Goal: Task Accomplishment & Management: Complete application form

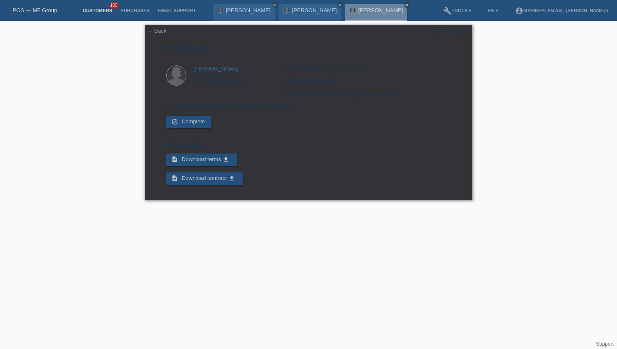
click at [109, 12] on link "Customers" at bounding box center [98, 10] width 38 height 5
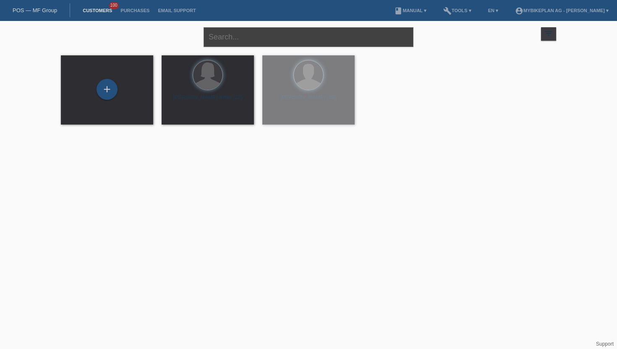
drag, startPoint x: 227, startPoint y: 43, endPoint x: 226, endPoint y: 38, distance: 4.7
click at [227, 43] on input "text" at bounding box center [309, 37] width 210 height 20
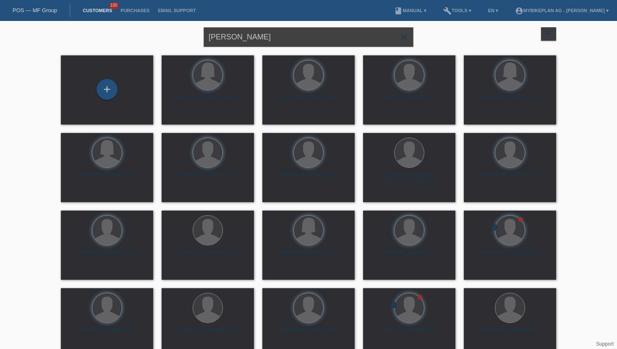
type input "steffen stein"
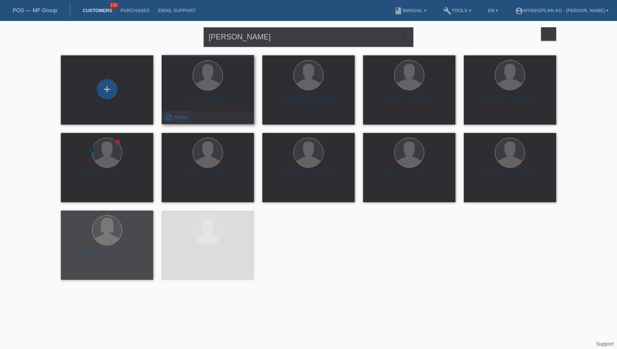
click at [178, 121] on div "launch Show" at bounding box center [176, 117] width 29 height 13
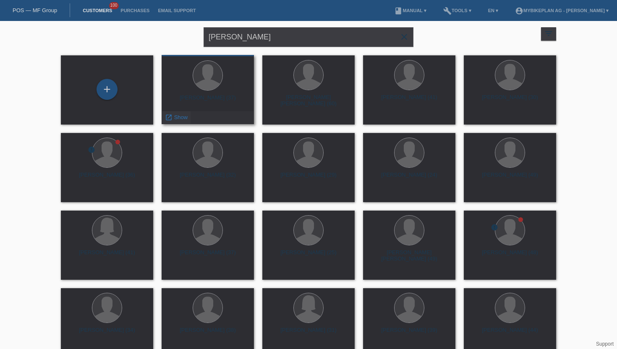
click at [178, 116] on span "Show" at bounding box center [181, 117] width 14 height 6
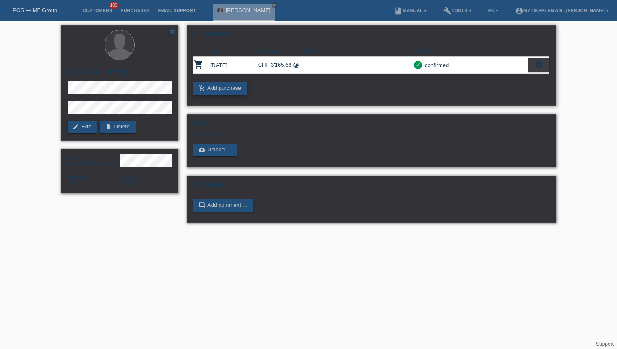
click at [219, 87] on link "add_shopping_cart Add purchase" at bounding box center [220, 88] width 53 height 13
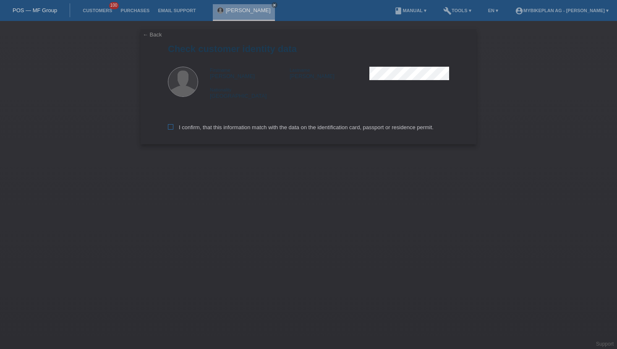
click at [170, 131] on label "I confirm, that this information match with the data on the identification card…" at bounding box center [301, 127] width 266 height 6
click at [170, 130] on input "I confirm, that this information match with the data on the identification card…" at bounding box center [170, 126] width 5 height 5
checkbox input "true"
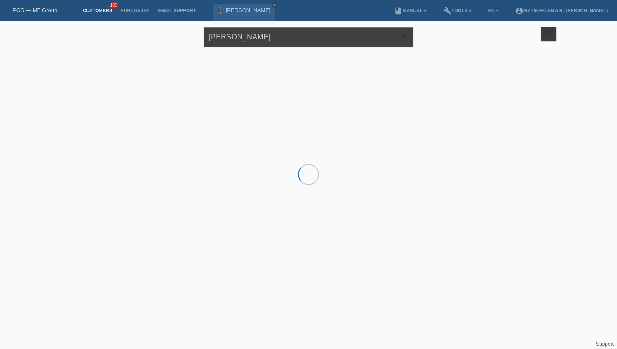
drag, startPoint x: 275, startPoint y: 42, endPoint x: 168, endPoint y: 39, distance: 107.5
click at [168, 39] on div "steffen stein close filter_list view_module Show all customers star Show stared…" at bounding box center [309, 36] width 504 height 30
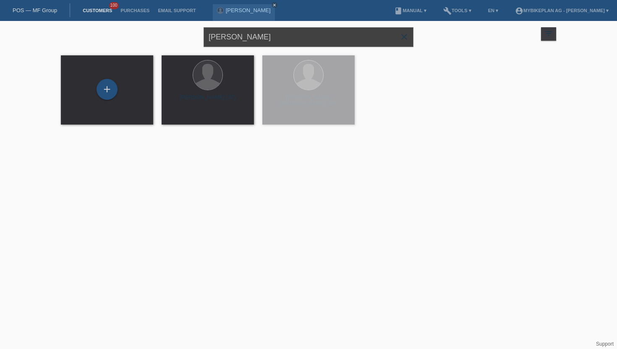
type input "durrer"
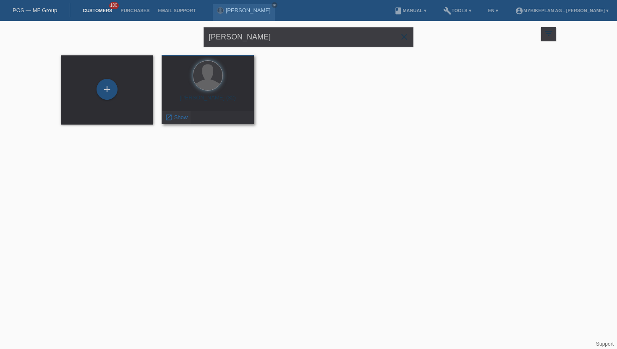
click at [177, 116] on span "Show" at bounding box center [181, 117] width 14 height 6
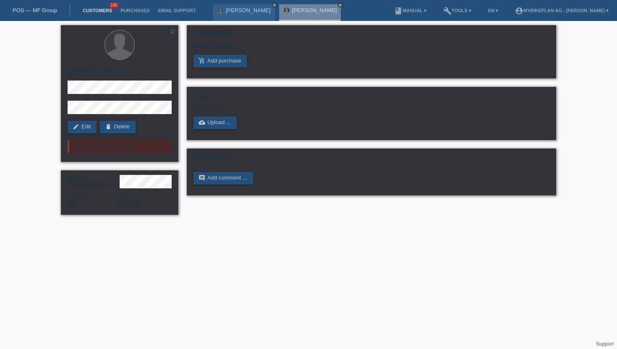
click at [86, 8] on link "Customers" at bounding box center [98, 10] width 38 height 5
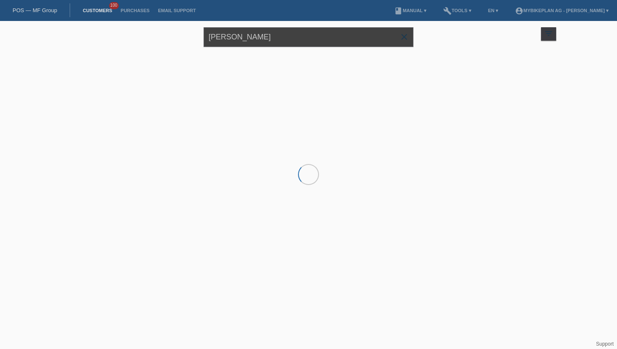
click at [272, 36] on input "[PERSON_NAME]" at bounding box center [309, 37] width 210 height 20
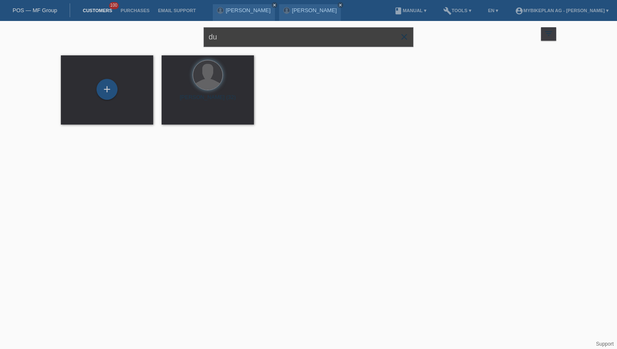
type input "d"
type input "karpiel"
click at [178, 116] on span "Show" at bounding box center [181, 117] width 14 height 6
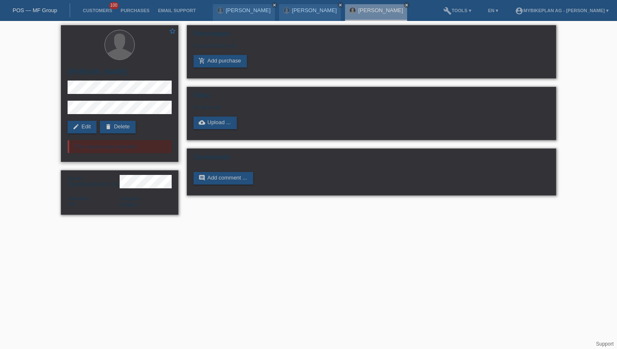
click at [97, 78] on h2 "[PERSON_NAME]" at bounding box center [120, 74] width 104 height 13
click at [220, 62] on link "add_shopping_cart Add purchase" at bounding box center [220, 61] width 53 height 13
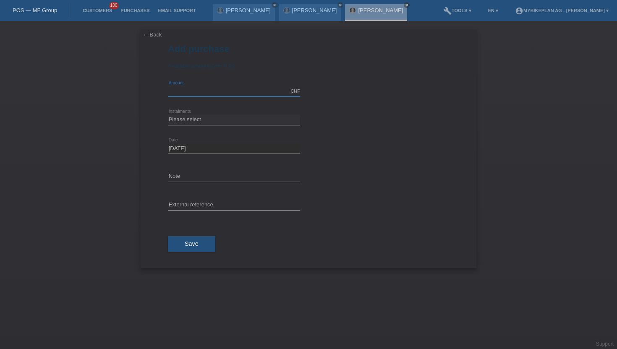
click at [193, 94] on input "text" at bounding box center [234, 91] width 132 height 10
type input "15000.00"
click at [202, 119] on select "Please select 6 instalments 12 instalments 18 instalments 24 instalments 36 ins…" at bounding box center [234, 120] width 132 height 10
select select "488"
click at [168, 115] on select "Please select 6 instalments 12 instalments 18 instalments 24 instalments 36 ins…" at bounding box center [234, 120] width 132 height 10
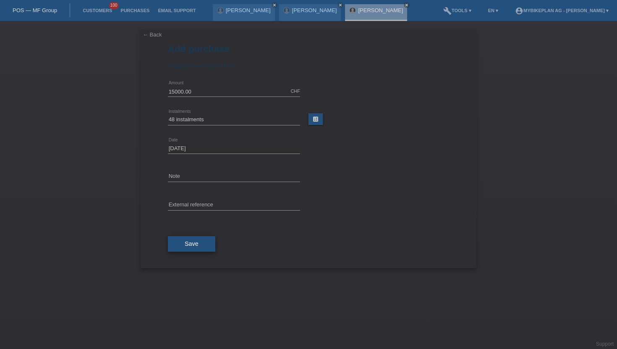
click at [195, 245] on span "Save" at bounding box center [192, 244] width 14 height 7
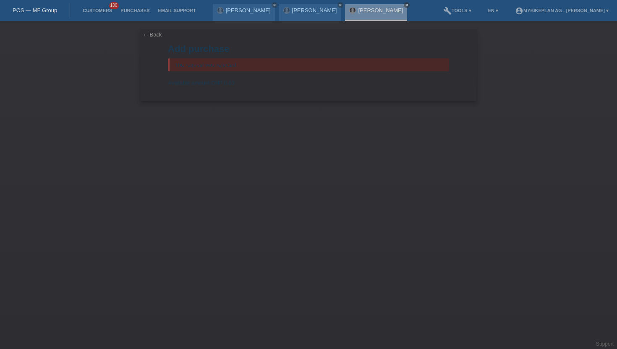
click at [151, 32] on link "← Back" at bounding box center [152, 34] width 19 height 6
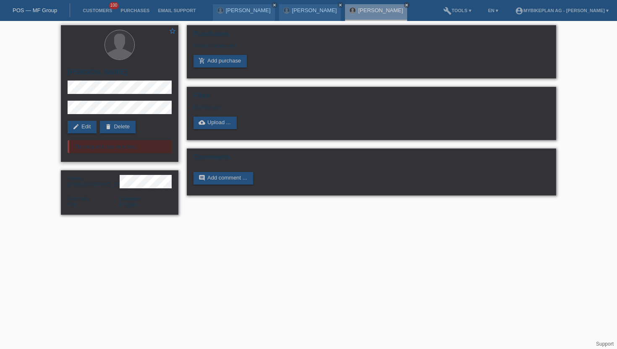
click at [90, 120] on div "star_border [PERSON_NAME] edit Edit delete Delete The request was rejected." at bounding box center [120, 93] width 118 height 137
click at [89, 126] on link "edit Edit" at bounding box center [82, 127] width 29 height 13
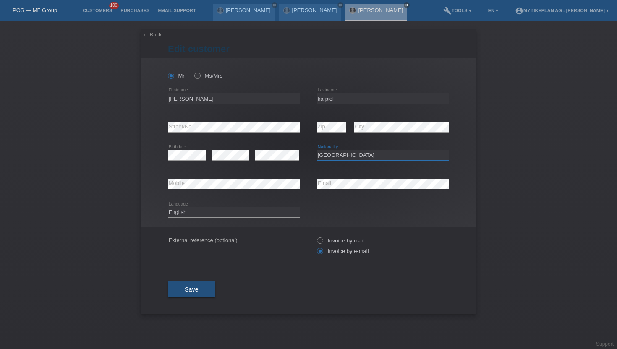
click at [329, 155] on select "Please select... [GEOGRAPHIC_DATA] [GEOGRAPHIC_DATA] [GEOGRAPHIC_DATA] [GEOGRAP…" at bounding box center [383, 155] width 132 height 10
select select "PL"
click at [317, 151] on select "Please select... [GEOGRAPHIC_DATA] [GEOGRAPHIC_DATA] [GEOGRAPHIC_DATA] [GEOGRAP…" at bounding box center [383, 155] width 132 height 10
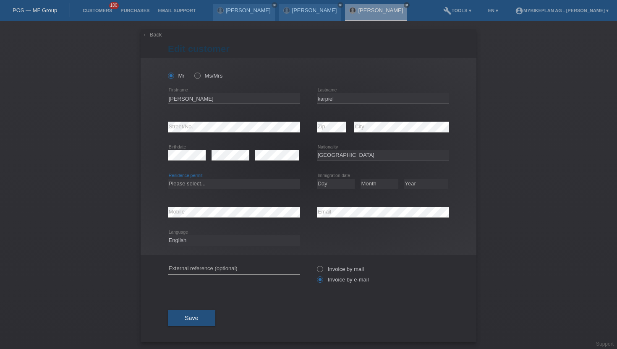
click at [223, 183] on select "Please select... C B B - Refugee status Other" at bounding box center [234, 184] width 132 height 10
select select "B"
click at [168, 179] on select "Please select... C B B - Refugee status Other" at bounding box center [234, 184] width 132 height 10
click at [329, 186] on select "Day 01 02 03 04 05 06 07 08 09 10 11" at bounding box center [336, 184] width 38 height 10
select select "15"
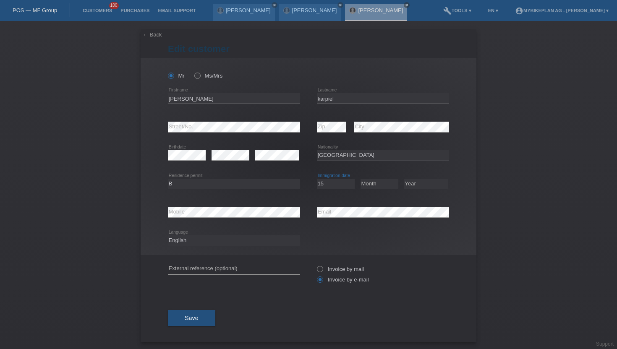
click at [317, 179] on select "Day 01 02 03 04 05 06 07 08 09 10 11" at bounding box center [336, 184] width 38 height 10
click at [370, 183] on select "Month 01 02 03 04 05 06 07 08 09 10 11" at bounding box center [380, 184] width 38 height 10
select select "01"
click at [361, 179] on select "Month 01 02 03 04 05 06 07 08 09 10 11" at bounding box center [380, 184] width 38 height 10
click at [424, 185] on select "Year 2025 2024 2023 2022 2021 2020 2019 2018 2017 2016 2015 2014 2013 2012 2011…" at bounding box center [426, 184] width 44 height 10
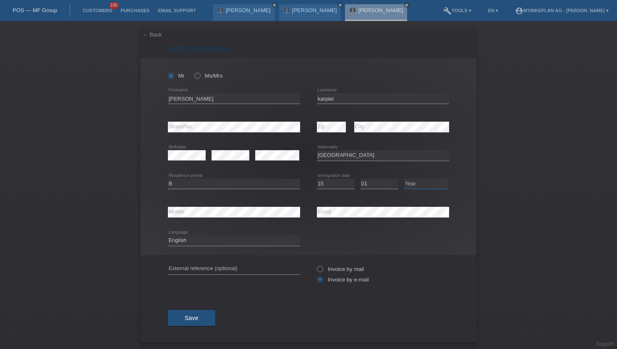
select select "2024"
click at [404, 179] on select "Year 2025 2024 2023 2022 2021 2020 2019 2018 2017 2016 2015 2014 2013 2012 2011…" at bounding box center [426, 184] width 44 height 10
click at [196, 243] on select "Deutsch Français Italiano English" at bounding box center [234, 241] width 132 height 10
select select "de"
click at [168, 236] on select "Deutsch Français Italiano English" at bounding box center [234, 241] width 132 height 10
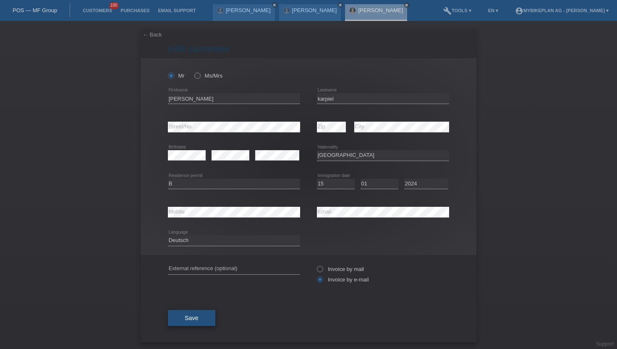
click at [179, 318] on button "Save" at bounding box center [191, 318] width 47 height 16
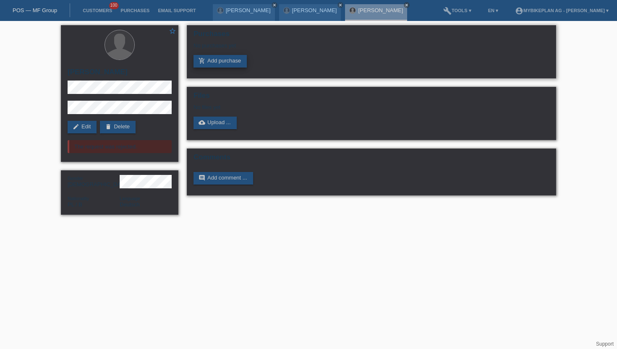
click at [229, 60] on link "add_shopping_cart Add purchase" at bounding box center [220, 61] width 53 height 13
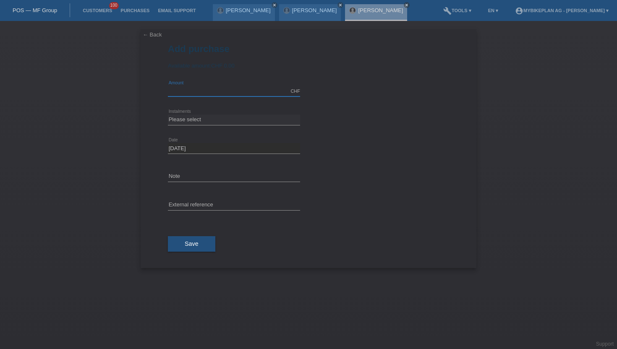
click at [198, 93] on input "text" at bounding box center [234, 91] width 132 height 10
type input "15000.00"
click at [189, 124] on select "Please select 6 instalments 12 instalments 18 instalments 24 instalments 36 ins…" at bounding box center [234, 120] width 132 height 10
select select "488"
click at [168, 115] on select "Please select 6 instalments 12 instalments 18 instalments 24 instalments 36 ins…" at bounding box center [234, 120] width 132 height 10
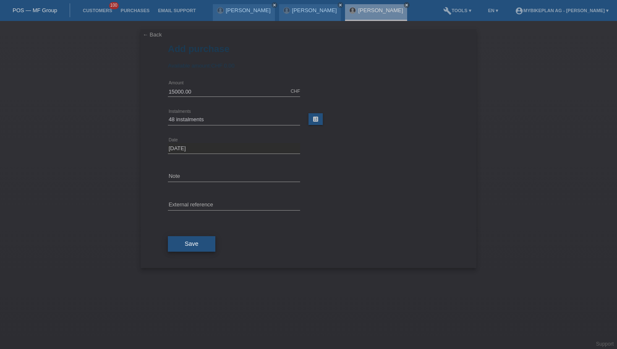
click at [192, 246] on span "Save" at bounding box center [192, 244] width 14 height 7
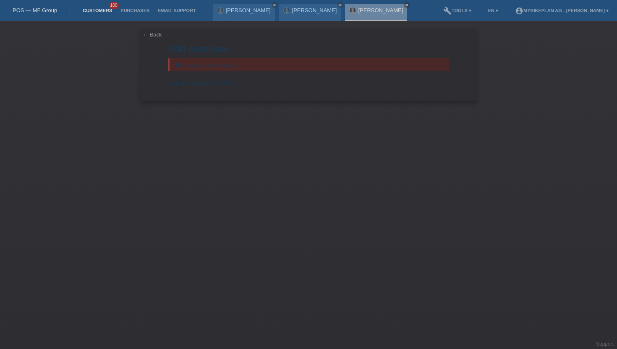
click at [91, 11] on link "Customers" at bounding box center [98, 10] width 38 height 5
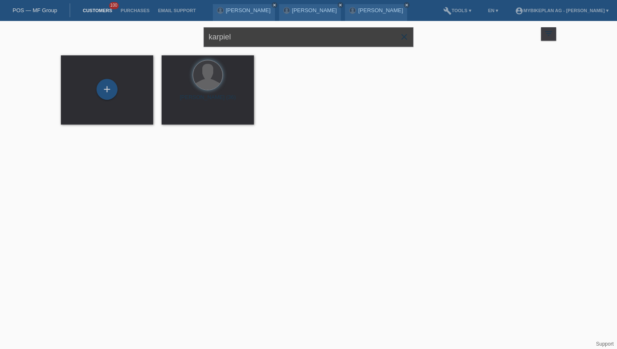
drag, startPoint x: 246, startPoint y: 37, endPoint x: 199, endPoint y: 35, distance: 47.5
click at [199, 35] on div "karpiel close filter_list view_module Show all customers star Show stared custo…" at bounding box center [309, 36] width 504 height 30
type input "[DEMOGRAPHIC_DATA]"
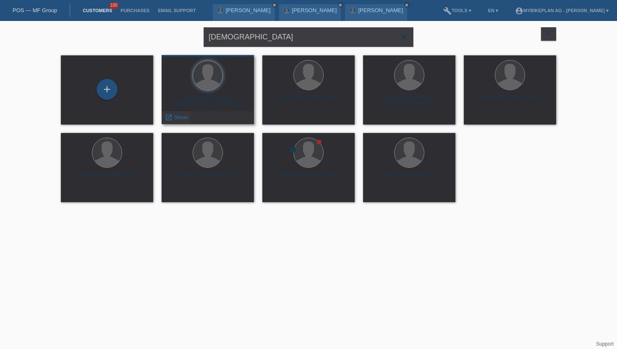
click at [178, 120] on span "Show" at bounding box center [181, 117] width 14 height 6
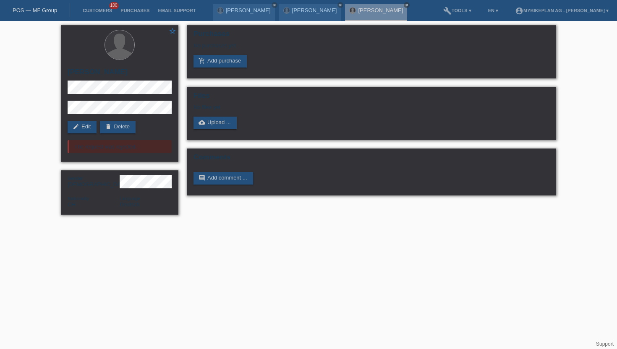
click at [98, 14] on li "Customers 100" at bounding box center [98, 10] width 38 height 21
click at [100, 8] on link "Customers" at bounding box center [98, 10] width 38 height 5
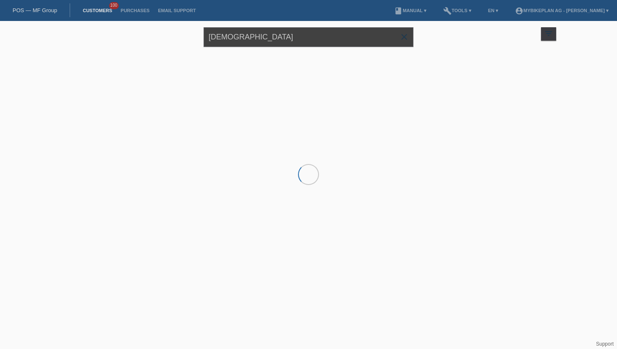
click at [246, 41] on input "bischof" at bounding box center [309, 37] width 210 height 20
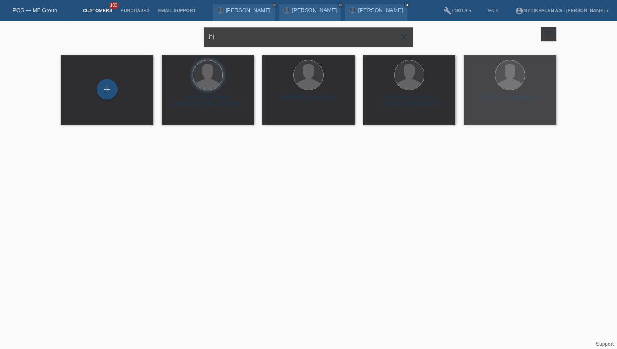
type input "b"
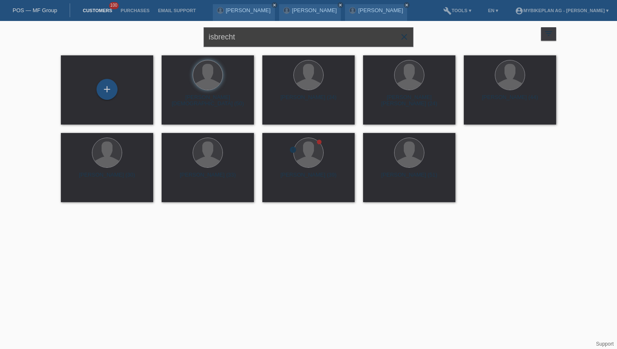
type input "isbrecht"
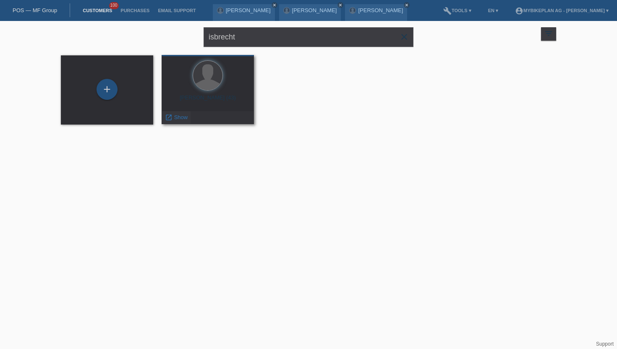
click at [186, 116] on span "Show" at bounding box center [181, 117] width 14 height 6
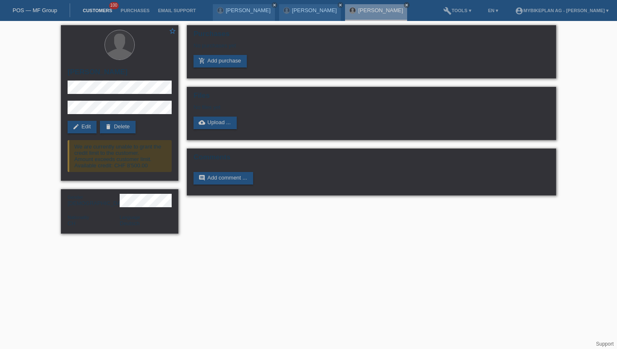
click at [96, 10] on link "Customers" at bounding box center [98, 10] width 38 height 5
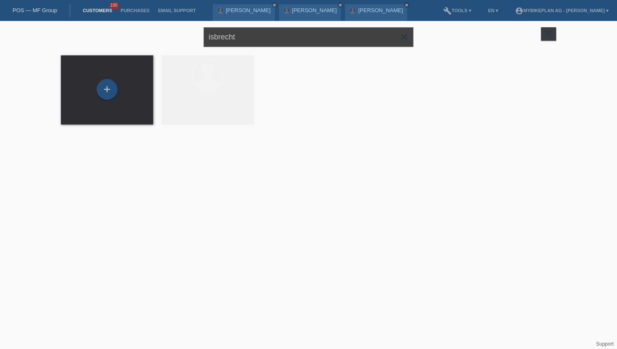
drag, startPoint x: 239, startPoint y: 36, endPoint x: 160, endPoint y: 36, distance: 78.5
click at [160, 36] on div "isbrecht close filter_list view_module Show all customers star Show stared cust…" at bounding box center [309, 36] width 504 height 30
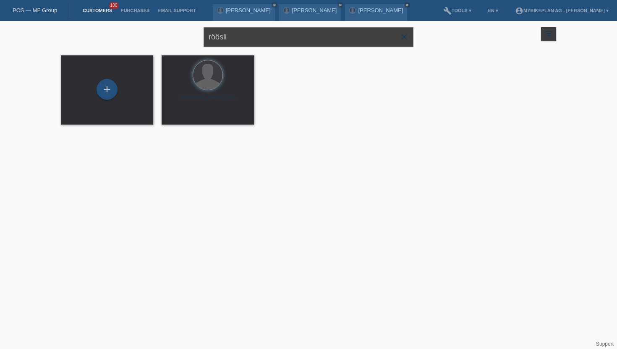
type input "röösli"
click at [172, 118] on icon "launch" at bounding box center [169, 118] width 8 height 8
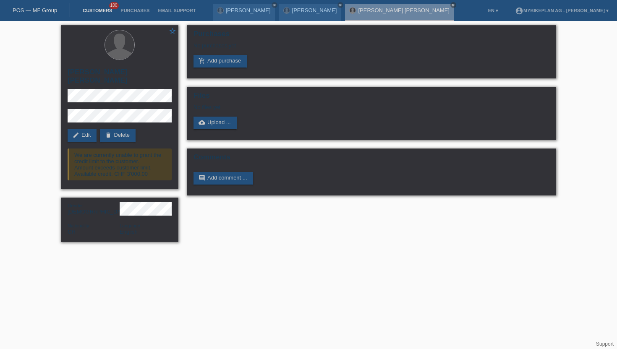
click at [99, 13] on link "Customers" at bounding box center [98, 10] width 38 height 5
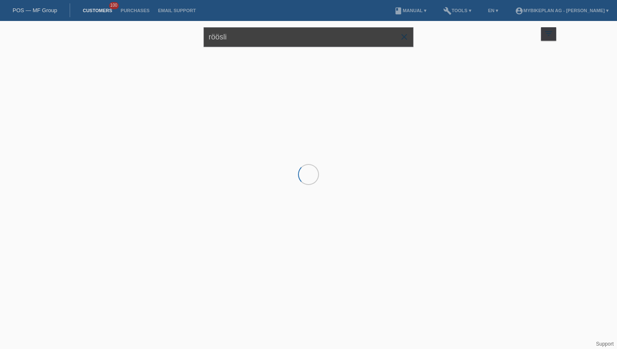
drag, startPoint x: 242, startPoint y: 41, endPoint x: 168, endPoint y: 39, distance: 73.9
click at [168, 39] on div "röösli close filter_list view_module Show all customers star Show stared custom…" at bounding box center [309, 36] width 504 height 30
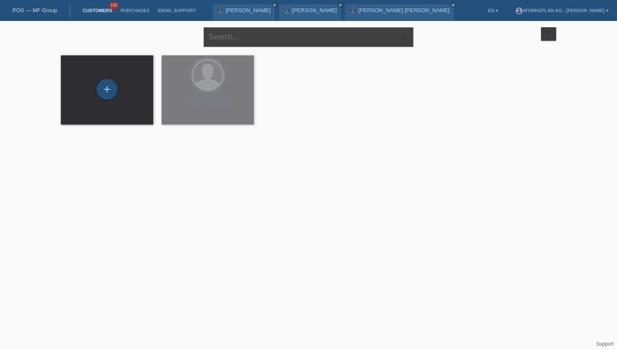
paste input "[PERSON_NAME]"
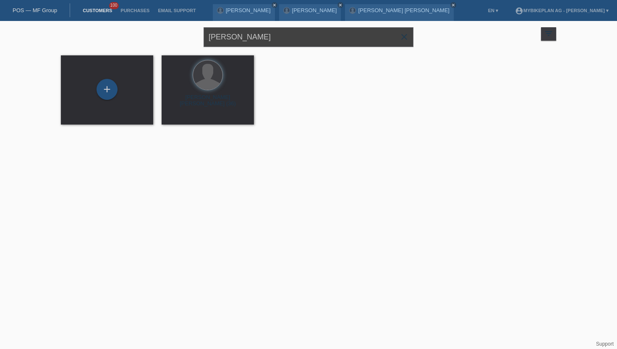
type input "[PERSON_NAME]"
click at [173, 115] on link "launch Show" at bounding box center [176, 117] width 23 height 6
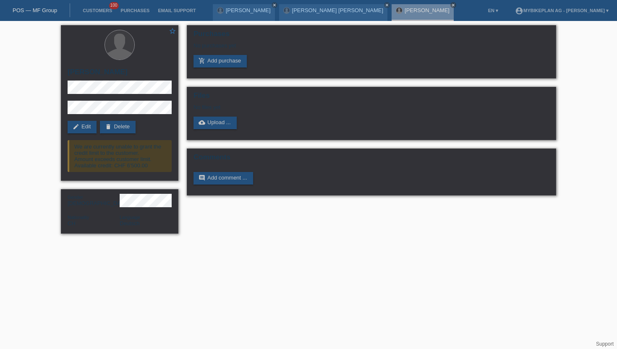
click at [88, 14] on li "Customers 100" at bounding box center [98, 10] width 38 height 21
click at [89, 13] on link "Customers" at bounding box center [98, 10] width 38 height 5
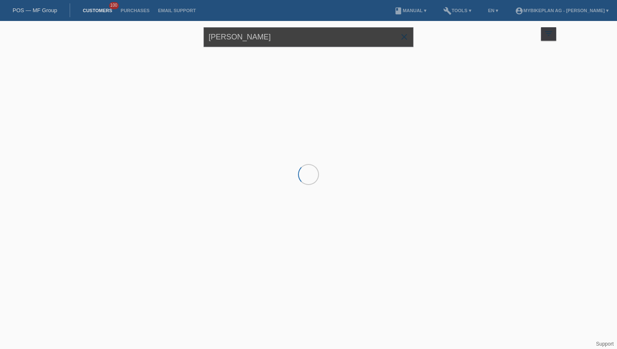
drag, startPoint x: 272, startPoint y: 40, endPoint x: 191, endPoint y: 39, distance: 81.5
click at [191, 39] on div "[PERSON_NAME] close filter_list view_module Show all customers star Show stared…" at bounding box center [309, 36] width 504 height 30
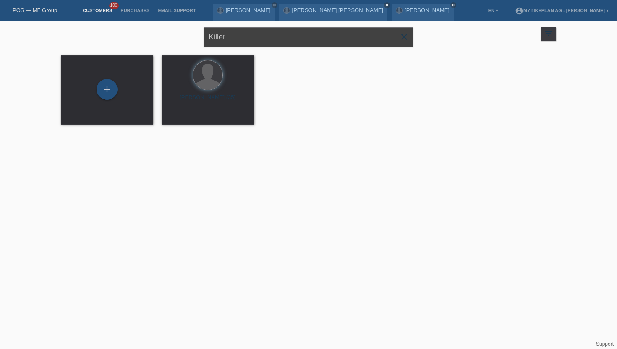
type input "Killer"
click at [181, 115] on span "Show" at bounding box center [181, 117] width 14 height 6
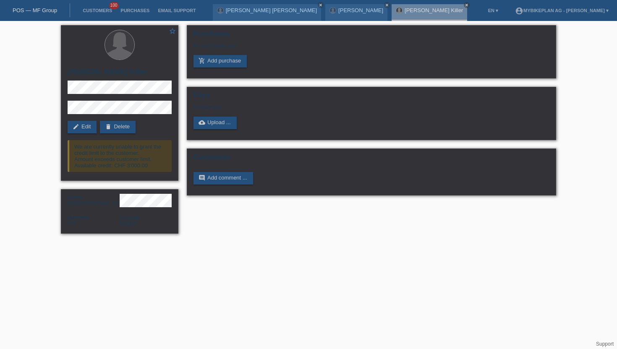
click at [38, 6] on div "POS — MF Group" at bounding box center [35, 10] width 70 height 14
click at [38, 10] on link "POS — MF Group" at bounding box center [35, 10] width 45 height 6
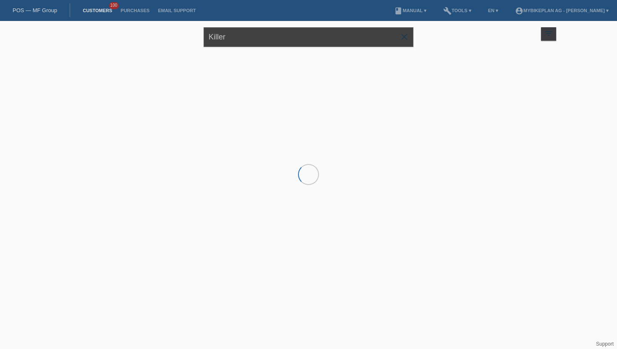
click at [267, 44] on input "Killer" at bounding box center [309, 37] width 210 height 20
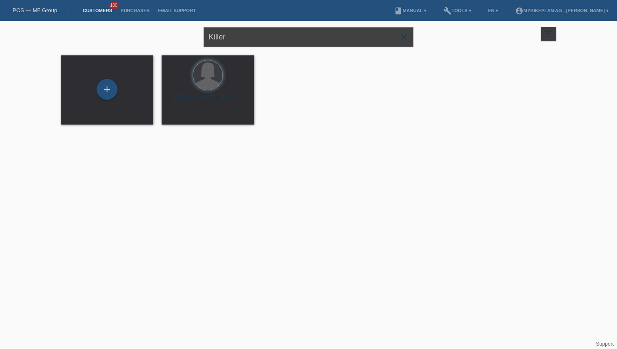
click at [267, 44] on input "Killer" at bounding box center [309, 37] width 210 height 20
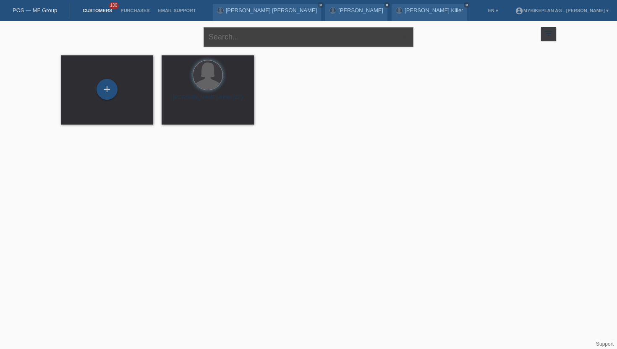
paste input "[PERSON_NAME]"
type input "[PERSON_NAME]"
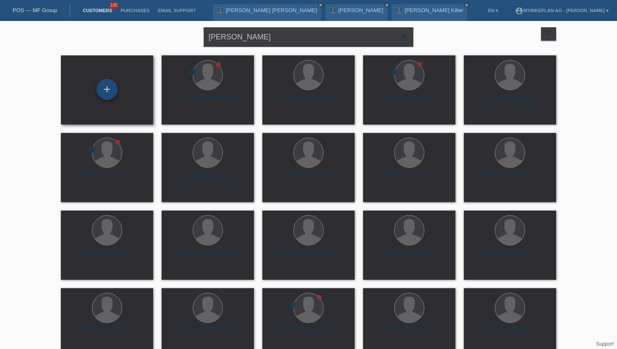
click at [100, 97] on div "+" at bounding box center [107, 89] width 20 height 14
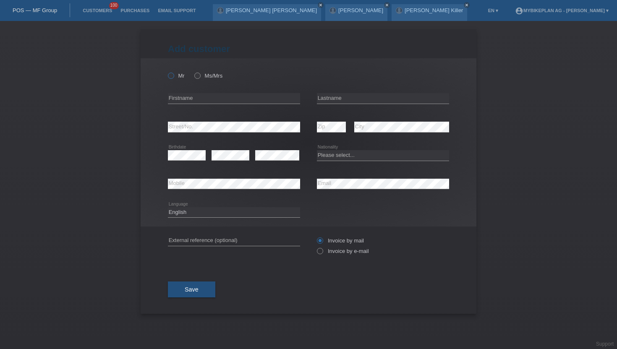
click at [178, 77] on label "Mr" at bounding box center [176, 76] width 17 height 6
click at [173, 77] on input "Mr" at bounding box center [170, 75] width 5 height 5
radio input "true"
click at [181, 100] on input "text" at bounding box center [234, 98] width 132 height 10
paste input "[PERSON_NAME]"
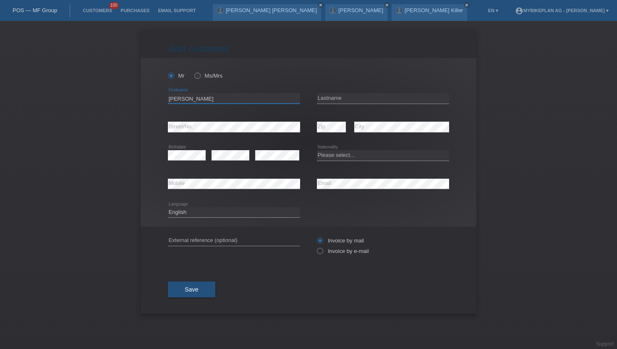
click at [201, 98] on input "[PERSON_NAME]" at bounding box center [234, 98] width 132 height 10
type input "benjamin"
click at [322, 98] on input "text" at bounding box center [383, 98] width 132 height 10
paste input "cotineau"
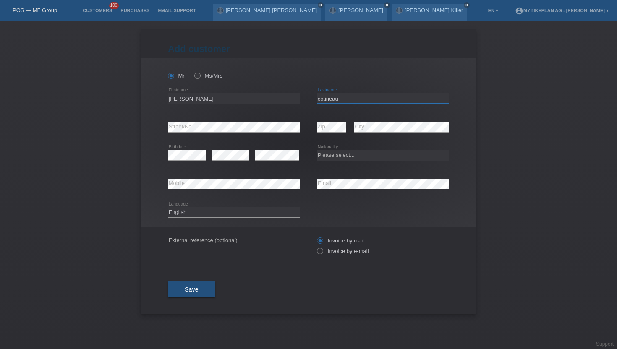
type input "cotineau"
click at [163, 125] on div "Mr Ms/Mrs benjamin error Firstname C" at bounding box center [309, 142] width 336 height 168
click at [349, 155] on select "Please select... [GEOGRAPHIC_DATA] [GEOGRAPHIC_DATA] [GEOGRAPHIC_DATA] [GEOGRAP…" at bounding box center [383, 155] width 132 height 10
select select "FR"
click at [317, 151] on select "Please select... [GEOGRAPHIC_DATA] [GEOGRAPHIC_DATA] [GEOGRAPHIC_DATA] [GEOGRAP…" at bounding box center [383, 155] width 132 height 10
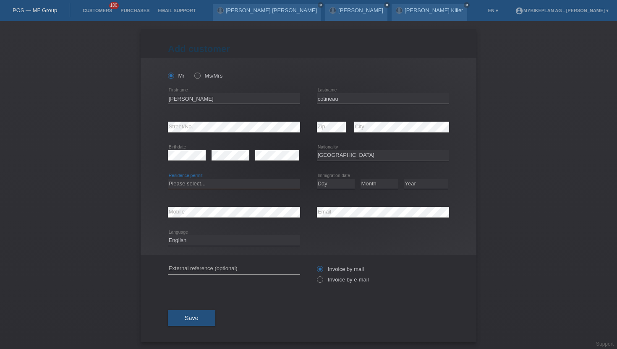
click at [192, 184] on select "Please select... C B B - Refugee status Other" at bounding box center [234, 184] width 132 height 10
select select "B"
click at [168, 179] on select "Please select... C B B - Refugee status Other" at bounding box center [234, 184] width 132 height 10
click at [329, 183] on select "Day 01 02 03 04 05 06 07 08 09 10 11" at bounding box center [336, 184] width 38 height 10
select select "02"
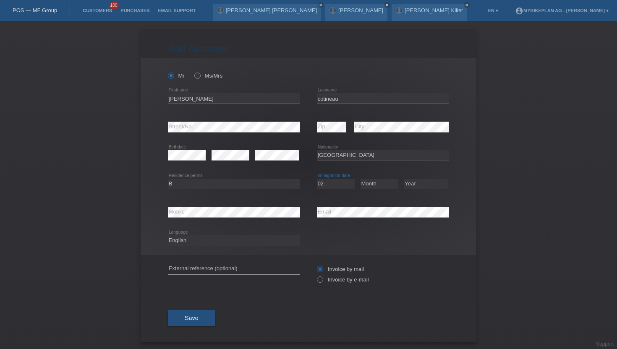
click at [317, 179] on select "Day 01 02 03 04 05 06 07 08 09 10 11" at bounding box center [336, 184] width 38 height 10
click at [368, 185] on select "Month 01 02 03 04 05 06 07 08 09 10 11" at bounding box center [380, 184] width 38 height 10
select select "12"
click at [361, 179] on select "Month 01 02 03 04 05 06 07 08 09 10 11" at bounding box center [380, 184] width 38 height 10
click at [411, 184] on select "Year 2025 2024 2023 2022 2021 2020 2019 2018 2017 2016 2015 2014 2013 2012 2011…" at bounding box center [426, 184] width 44 height 10
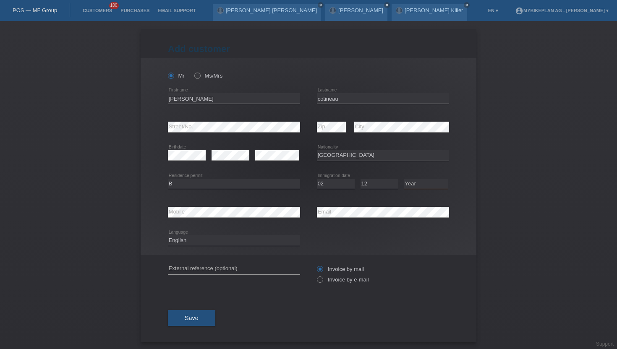
select select "2024"
click at [404, 179] on select "Year 2025 2024 2023 2022 2021 2020 2019 2018 2017 2016 2015 2014 2013 2012 2011…" at bounding box center [426, 184] width 44 height 10
click at [190, 239] on select "Deutsch Français Italiano English" at bounding box center [234, 241] width 132 height 10
select select "fr"
click at [168, 236] on select "Deutsch Français Italiano English" at bounding box center [234, 241] width 132 height 10
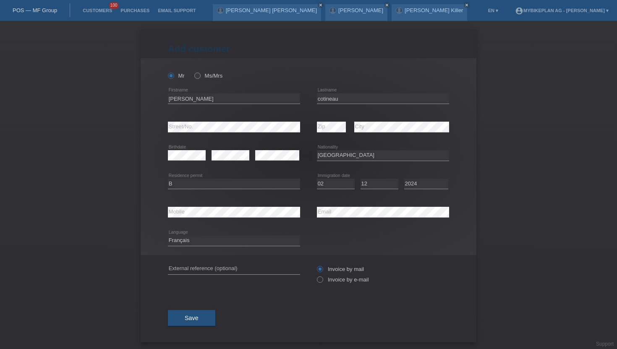
click at [317, 280] on div "error External reference (optional) Invoice by mail" at bounding box center [308, 274] width 281 height 39
click at [316, 275] on icon at bounding box center [316, 275] width 0 height 0
click at [321, 283] on input "Invoice by e-mail" at bounding box center [319, 282] width 5 height 10
radio input "true"
click at [189, 323] on button "Save" at bounding box center [191, 318] width 47 height 16
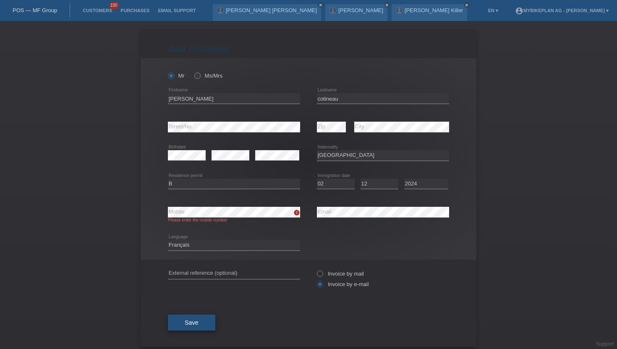
click at [191, 326] on span "Save" at bounding box center [192, 323] width 14 height 7
click at [155, 210] on div "Mr Ms/Mrs benjamin error Firstname error" at bounding box center [309, 159] width 336 height 202
click at [182, 330] on button "Save" at bounding box center [191, 323] width 47 height 16
click at [140, 213] on div "Add customer Add customer Add customer Mr Ms/Mrs benjamin error Firstname cotin…" at bounding box center [308, 185] width 617 height 328
click at [170, 327] on button "Save" at bounding box center [191, 323] width 47 height 16
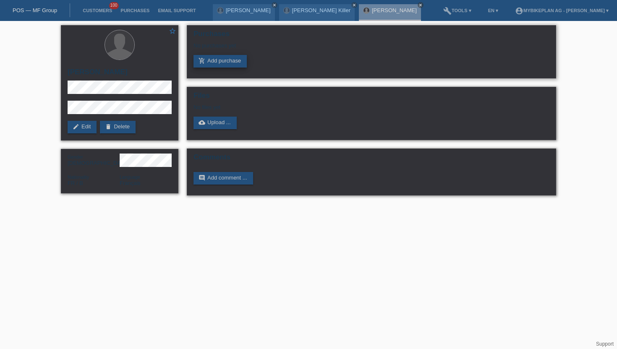
click at [218, 57] on link "add_shopping_cart Add purchase" at bounding box center [220, 61] width 53 height 13
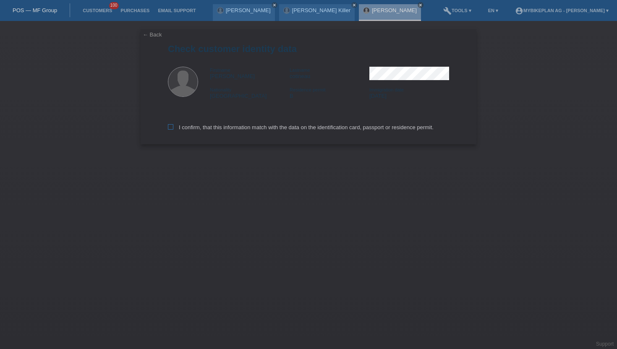
click at [170, 129] on icon at bounding box center [170, 126] width 5 height 5
click at [170, 129] on input "I confirm, that this information match with the data on the identification card…" at bounding box center [170, 126] width 5 height 5
checkbox input "true"
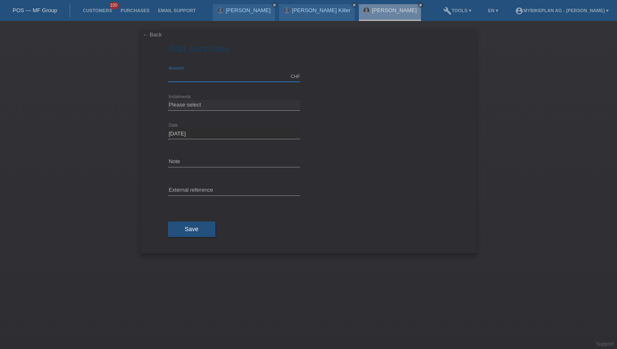
click at [191, 76] on input "text" at bounding box center [234, 76] width 132 height 10
type input "15000.00"
click at [193, 110] on select "Please select 6 instalments 12 instalments 18 instalments 24 instalments 36 ins…" at bounding box center [234, 105] width 132 height 10
select select "488"
click at [168, 100] on select "Please select 6 instalments 12 instalments 18 instalments 24 instalments 36 ins…" at bounding box center [234, 105] width 132 height 10
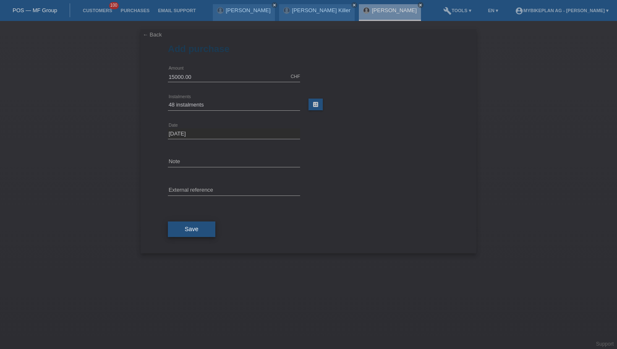
click at [192, 226] on span "Save" at bounding box center [192, 229] width 14 height 7
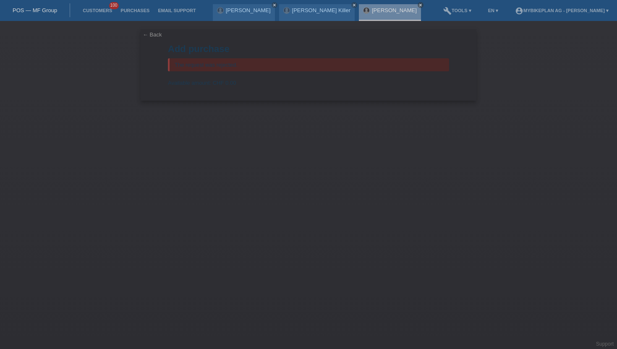
click at [143, 35] on link "← Back" at bounding box center [152, 34] width 19 height 6
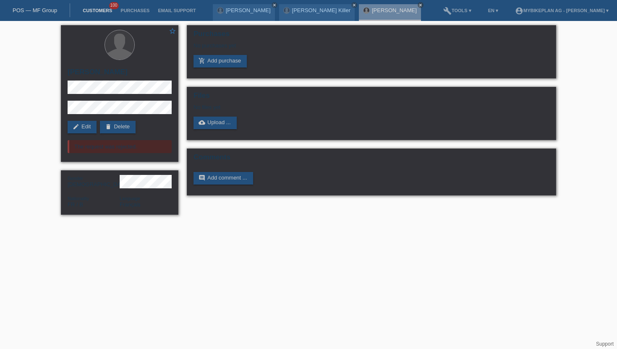
click at [88, 8] on link "Customers" at bounding box center [98, 10] width 38 height 5
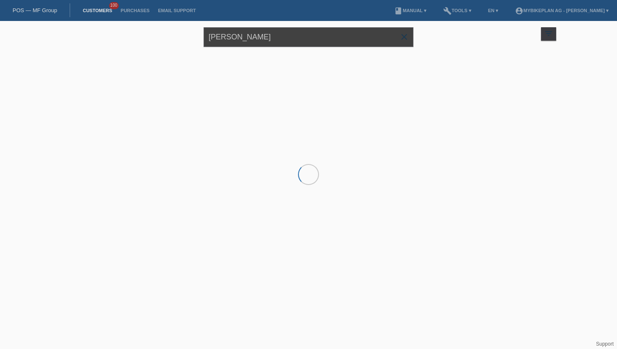
click at [254, 42] on input "[PERSON_NAME]" at bounding box center [309, 37] width 210 height 20
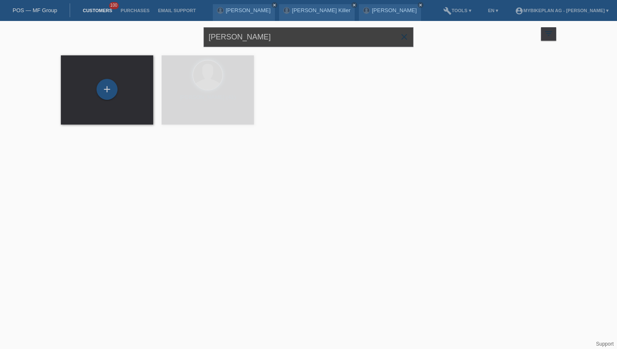
click at [254, 42] on input "[PERSON_NAME]" at bounding box center [309, 37] width 210 height 20
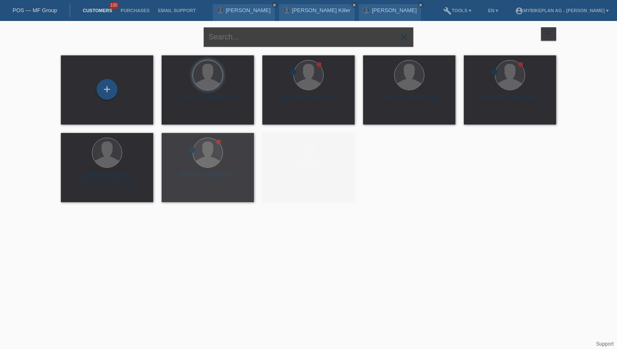
paste input "[PERSON_NAME]"
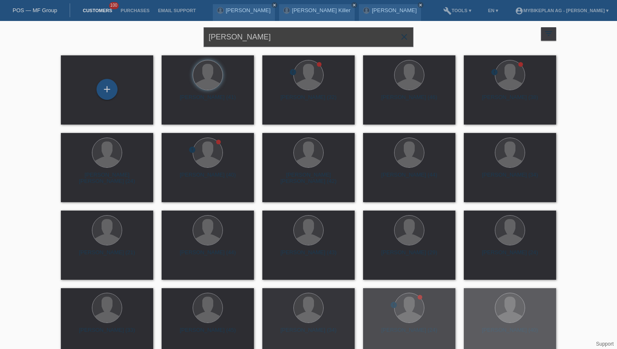
type input "[PERSON_NAME]"
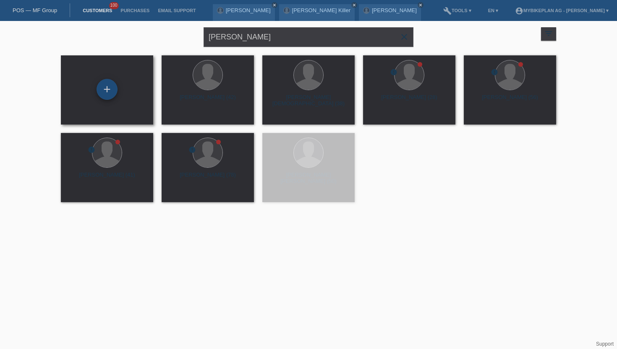
click at [97, 89] on div "+" at bounding box center [107, 89] width 21 height 21
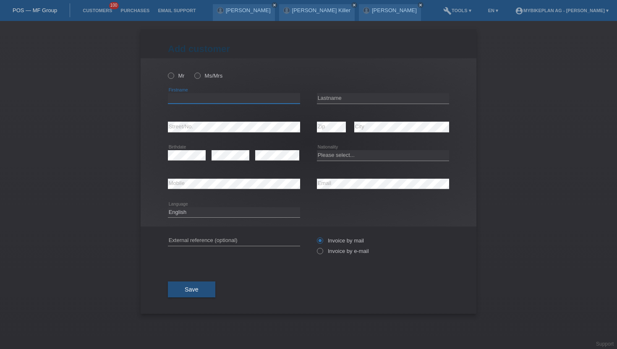
click at [194, 100] on input "text" at bounding box center [234, 98] width 132 height 10
paste input "[PERSON_NAME]"
click at [199, 100] on input "[PERSON_NAME]" at bounding box center [234, 98] width 132 height 10
type input "[PERSON_NAME]"
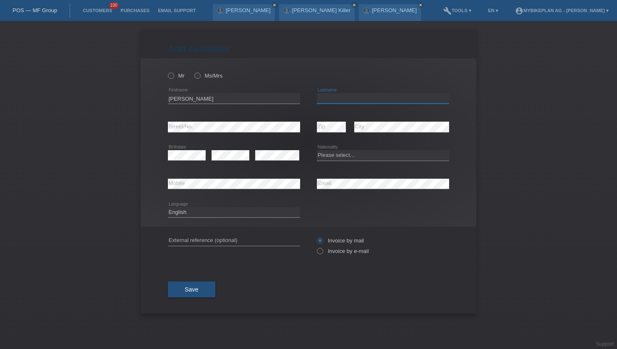
click at [332, 100] on input "text" at bounding box center [383, 98] width 132 height 10
paste input "Peter"
type input "Peter"
click at [167, 71] on icon at bounding box center [167, 71] width 0 height 0
click at [173, 76] on input "Mr" at bounding box center [170, 75] width 5 height 5
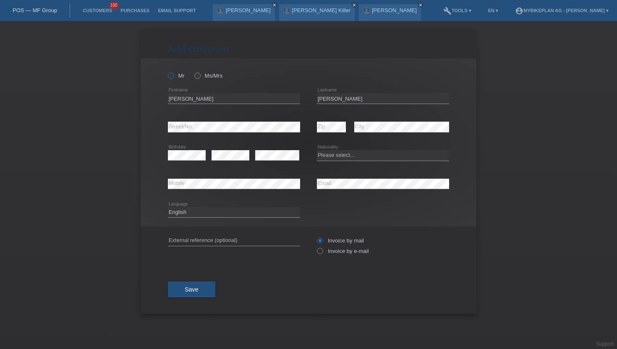
radio input "true"
click at [322, 257] on input "Invoice by e-mail" at bounding box center [319, 253] width 5 height 10
radio input "true"
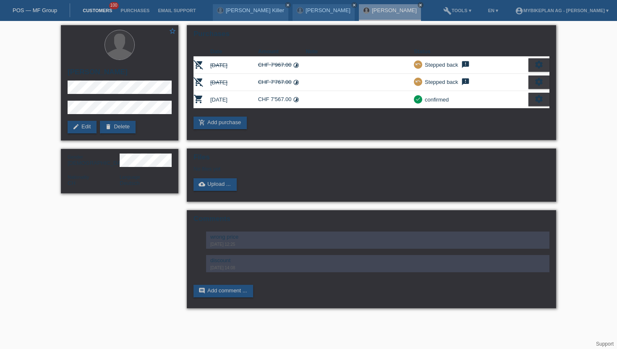
click at [94, 11] on link "Customers" at bounding box center [98, 10] width 38 height 5
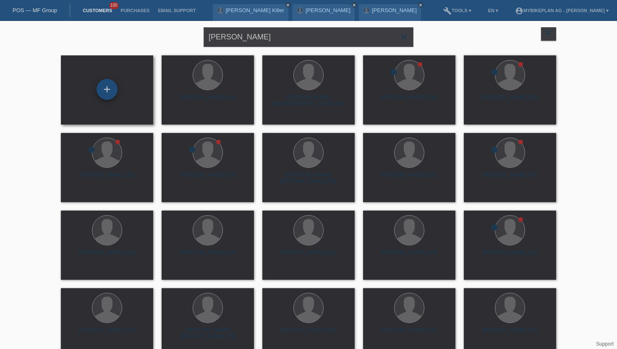
click at [110, 93] on div "+" at bounding box center [107, 89] width 21 height 21
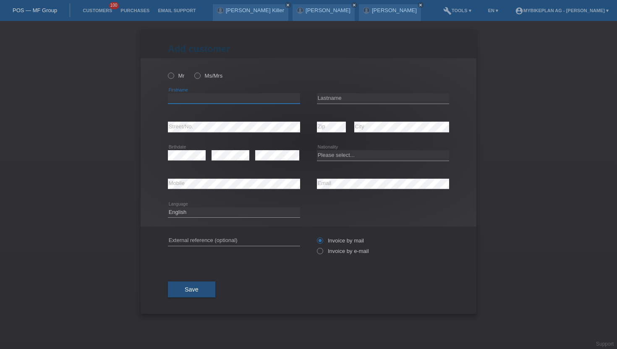
click at [217, 100] on input "text" at bounding box center [234, 98] width 132 height 10
type input "[PERSON_NAME]"
click at [328, 96] on input "text" at bounding box center [383, 98] width 132 height 10
type input "[PERSON_NAME]"
click at [390, 162] on div "Please select... Switzerland Austria Germany Liechtenstein ------------ Afghani…" at bounding box center [383, 155] width 132 height 29
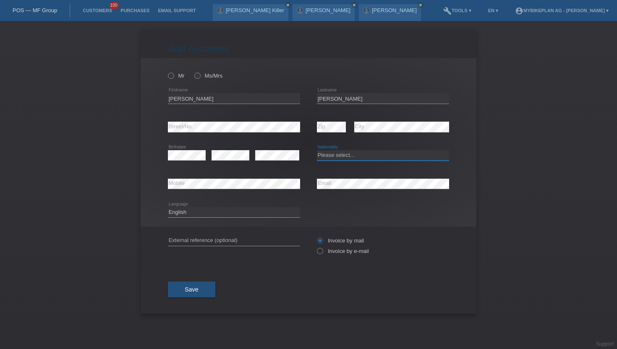
click at [377, 156] on select "Please select... Switzerland Austria Germany Liechtenstein ------------ Afghani…" at bounding box center [383, 155] width 132 height 10
select select "CH"
click at [317, 151] on select "Please select... Switzerland Austria Germany Liechtenstein ------------ Afghani…" at bounding box center [383, 155] width 132 height 10
click at [316, 247] on icon at bounding box center [316, 247] width 0 height 0
click at [321, 251] on input "Invoice by e-mail" at bounding box center [319, 253] width 5 height 10
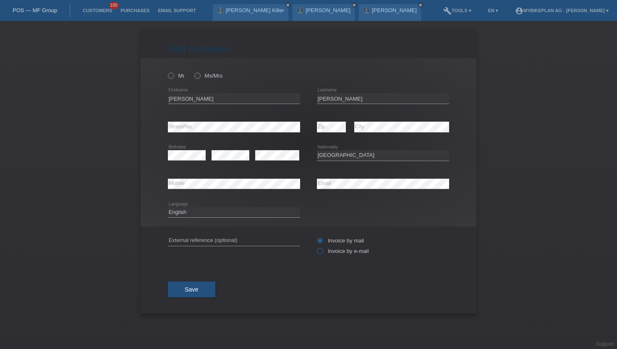
radio input "true"
click at [177, 287] on button "Save" at bounding box center [191, 290] width 47 height 16
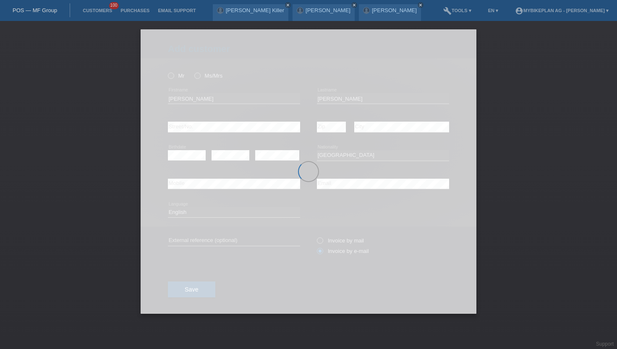
click at [171, 78] on div at bounding box center [309, 171] width 336 height 285
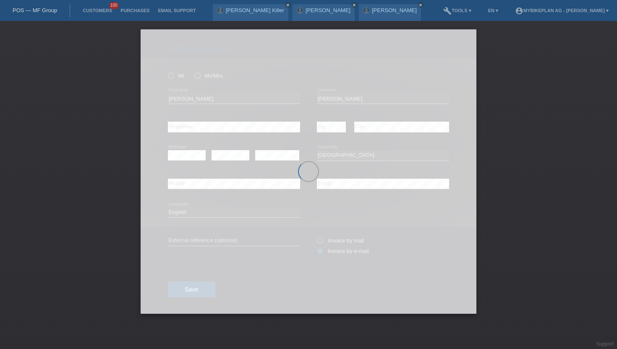
click at [171, 78] on div at bounding box center [309, 171] width 336 height 285
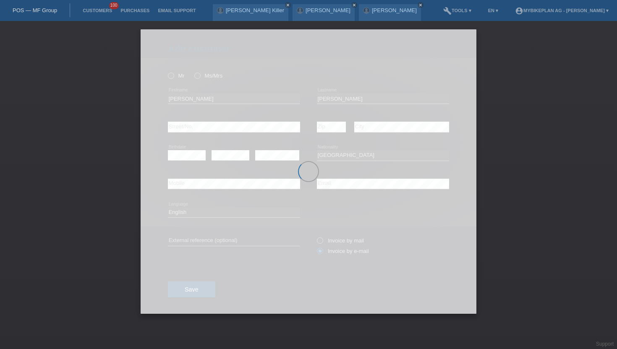
click at [171, 78] on div at bounding box center [309, 171] width 336 height 285
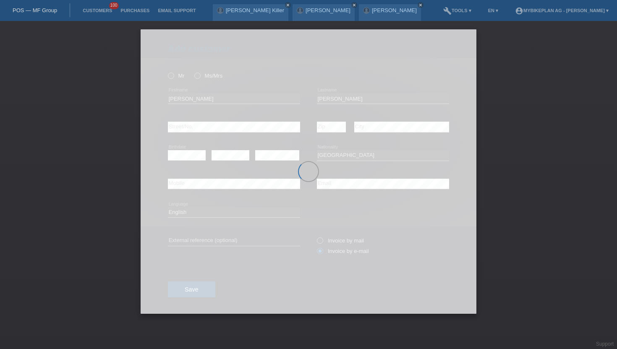
click at [171, 78] on div at bounding box center [309, 171] width 336 height 285
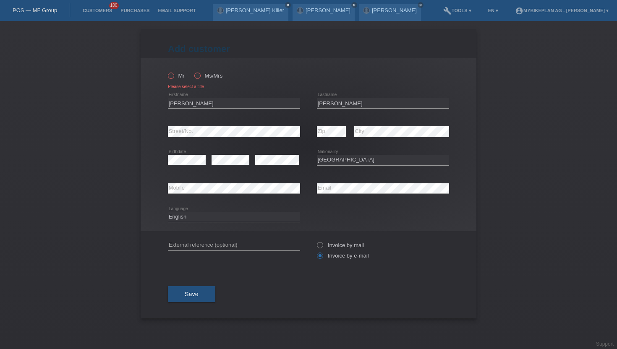
click at [167, 71] on icon at bounding box center [167, 71] width 0 height 0
click at [171, 78] on input "Mr" at bounding box center [170, 75] width 5 height 5
radio input "true"
click at [167, 71] on icon at bounding box center [167, 71] width 0 height 0
click at [171, 78] on input "Mr" at bounding box center [170, 75] width 5 height 5
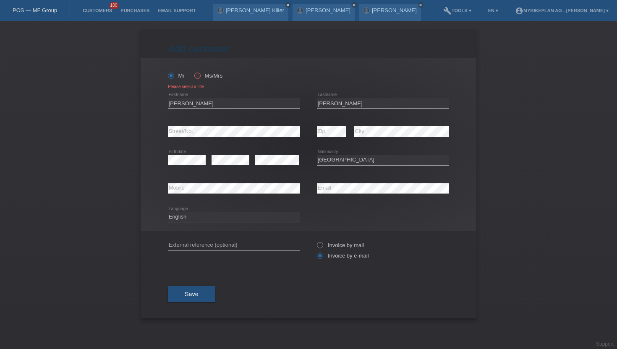
click at [198, 306] on div "Save" at bounding box center [308, 294] width 281 height 49
click at [196, 298] on span "Save" at bounding box center [192, 294] width 14 height 7
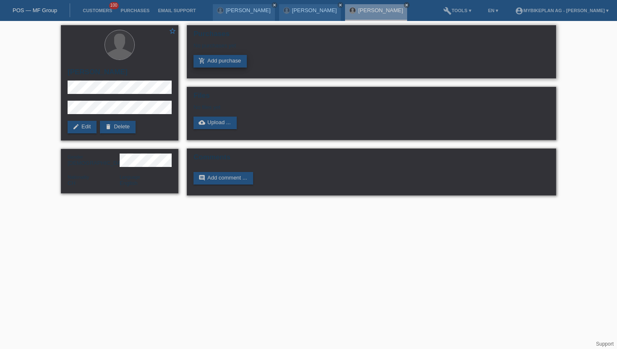
click at [226, 64] on link "add_shopping_cart Add purchase" at bounding box center [220, 61] width 53 height 13
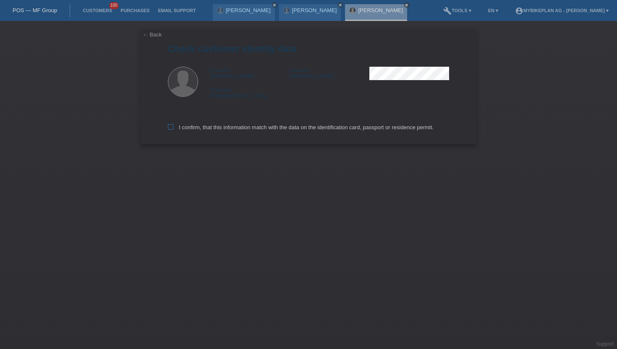
click at [171, 127] on icon at bounding box center [170, 126] width 5 height 5
click at [171, 127] on input "I confirm, that this information match with the data on the identification card…" at bounding box center [170, 126] width 5 height 5
checkbox input "true"
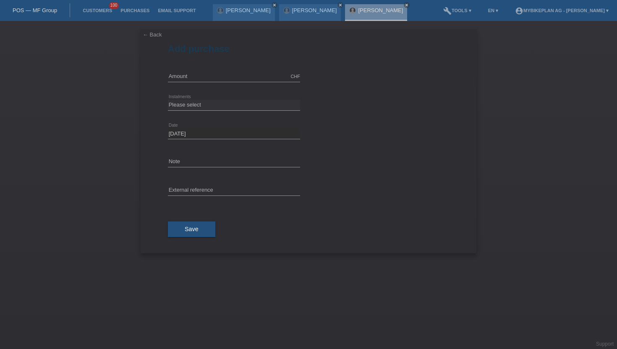
click at [223, 84] on div "CHF error Amount" at bounding box center [234, 77] width 132 height 29
click at [223, 79] on input "text" at bounding box center [234, 76] width 132 height 10
type input "15000.00"
click at [199, 98] on div "Please select 6 instalments 12 instalments 18 instalments 24 instalments 36 ins…" at bounding box center [234, 105] width 132 height 29
click at [196, 102] on select "Please select 6 instalments 12 instalments 18 instalments 24 instalments 36 ins…" at bounding box center [234, 105] width 132 height 10
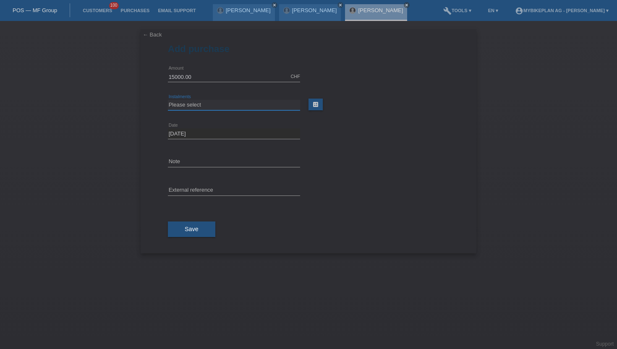
select select "488"
click at [168, 100] on select "Please select 6 instalments 12 instalments 18 instalments 24 instalments 36 ins…" at bounding box center [234, 105] width 132 height 10
click at [181, 233] on button "Save" at bounding box center [191, 230] width 47 height 16
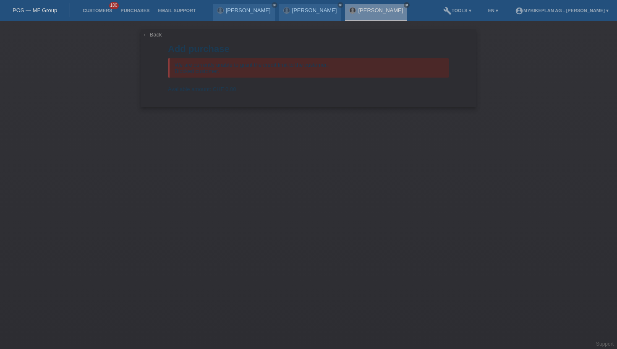
click at [94, 16] on li "Customers 100" at bounding box center [98, 10] width 38 height 21
click at [95, 13] on link "Customers" at bounding box center [98, 10] width 38 height 5
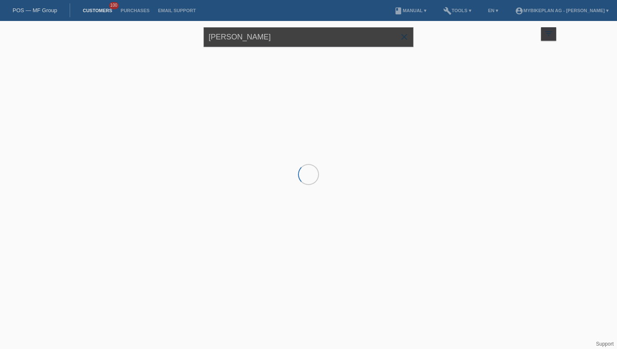
drag, startPoint x: 291, startPoint y: 37, endPoint x: 148, endPoint y: 34, distance: 142.8
click at [148, 34] on div "Jerome Peter close filter_list view_module Show all customers star Show stared …" at bounding box center [309, 36] width 504 height 30
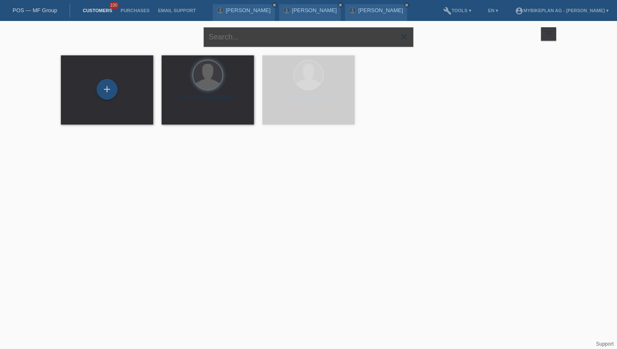
paste input "[PERSON_NAME]"
type input "[PERSON_NAME]"
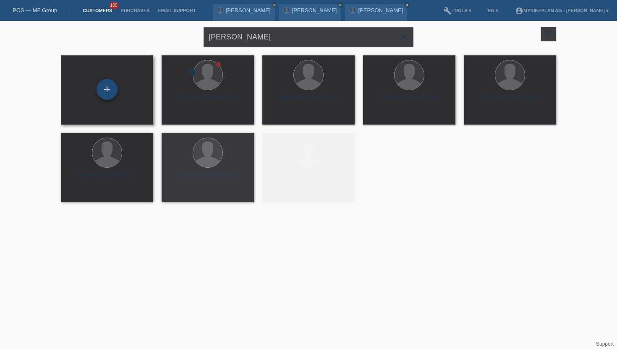
click at [106, 89] on div "+" at bounding box center [107, 89] width 21 height 21
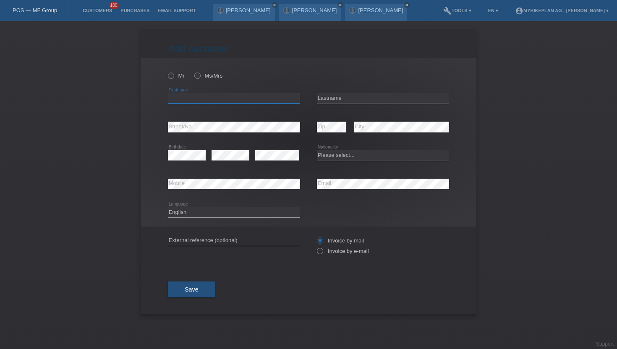
click at [186, 97] on input "text" at bounding box center [234, 98] width 132 height 10
paste input "[PERSON_NAME]"
click at [201, 98] on input "[PERSON_NAME]" at bounding box center [234, 98] width 132 height 10
type input "MaRceL"
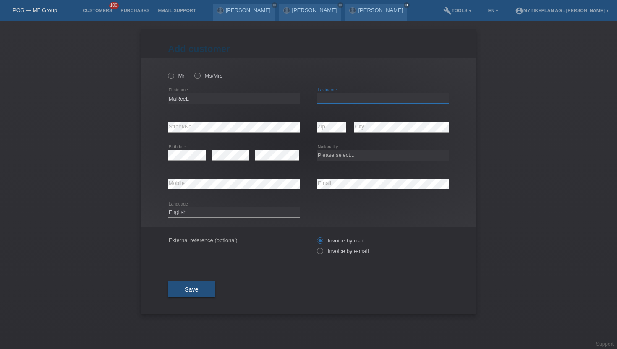
click at [343, 97] on input "text" at bounding box center [383, 98] width 132 height 10
paste input "[PERSON_NAME]"
type input "[PERSON_NAME]"
click at [177, 76] on label "Mr" at bounding box center [176, 76] width 17 height 6
click at [173, 76] on input "Mr" at bounding box center [170, 75] width 5 height 5
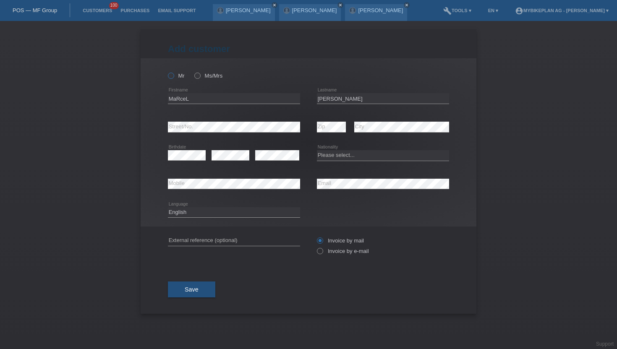
radio input "true"
drag, startPoint x: 203, startPoint y: 102, endPoint x: 149, endPoint y: 102, distance: 53.3
click at [149, 102] on div "Mr Ms/Mrs MaRceL error Firstname" at bounding box center [309, 142] width 336 height 168
type input "[PERSON_NAME]"
drag, startPoint x: 336, startPoint y: 99, endPoint x: 303, endPoint y: 98, distance: 33.2
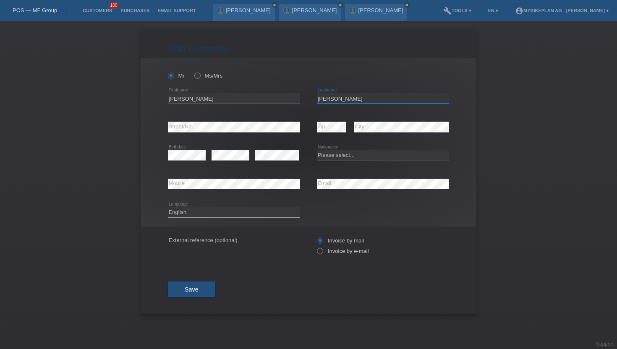
click at [303, 98] on div "Marcel error Firstname DüRst error Lastname" at bounding box center [308, 98] width 281 height 29
type input "[PERSON_NAME]"
click at [316, 247] on icon at bounding box center [316, 247] width 0 height 0
click at [321, 253] on input "Invoice by e-mail" at bounding box center [319, 253] width 5 height 10
radio input "true"
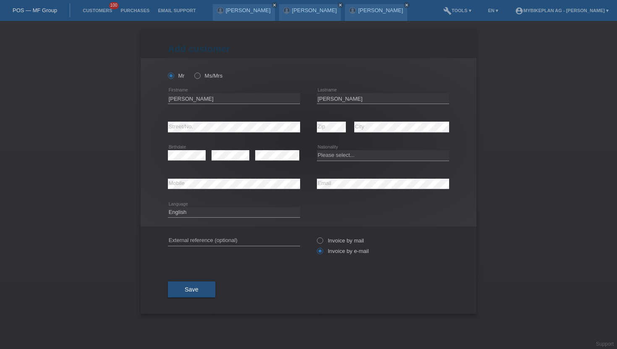
click at [325, 121] on div "error Zip" at bounding box center [331, 127] width 29 height 29
click at [174, 150] on div "error Birthdate" at bounding box center [187, 155] width 38 height 29
click at [347, 157] on select "Please select... Switzerland Austria Germany Liechtenstein ------------ Afghani…" at bounding box center [383, 155] width 132 height 10
select select "CH"
click at [317, 151] on select "Please select... Switzerland Austria Germany Liechtenstein ------------ Afghani…" at bounding box center [383, 155] width 132 height 10
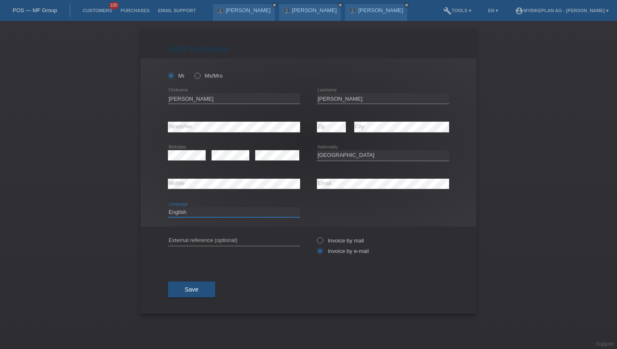
click at [184, 211] on select "Deutsch Français Italiano English" at bounding box center [234, 212] width 132 height 10
select select "de"
click at [168, 207] on select "Deutsch Français Italiano English" at bounding box center [234, 212] width 132 height 10
click at [197, 296] on button "Save" at bounding box center [191, 290] width 47 height 16
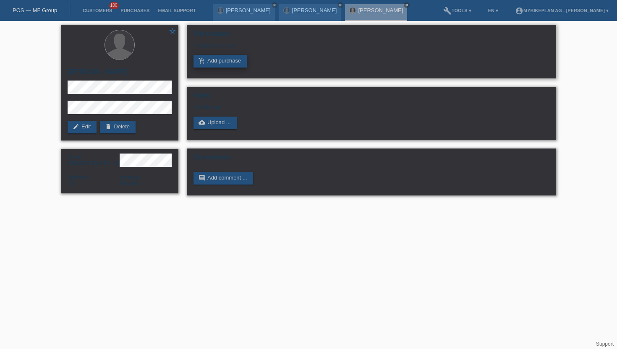
click at [224, 60] on link "add_shopping_cart Add purchase" at bounding box center [220, 61] width 53 height 13
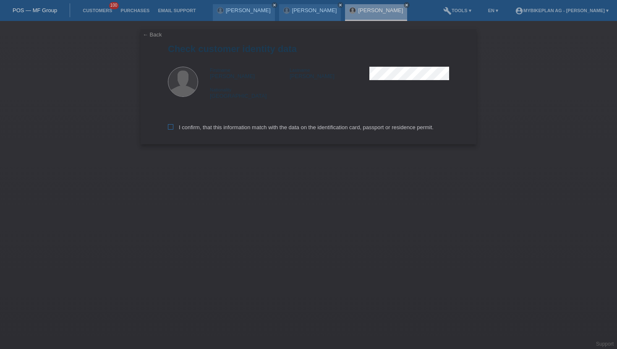
click at [172, 126] on icon at bounding box center [170, 126] width 5 height 5
click at [172, 126] on input "I confirm, that this information match with the data on the identification card…" at bounding box center [170, 126] width 5 height 5
checkbox input "true"
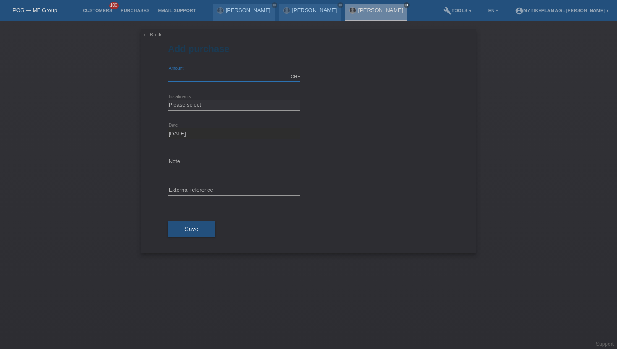
click at [198, 79] on input "text" at bounding box center [234, 76] width 132 height 10
type input "15000.00"
click at [201, 105] on select "Please select 6 instalments 12 instalments 18 instalments 24 instalments 36 ins…" at bounding box center [234, 105] width 132 height 10
select select "488"
click at [168, 100] on select "Please select 6 instalments 12 instalments 18 instalments 24 instalments 36 ins…" at bounding box center [234, 105] width 132 height 10
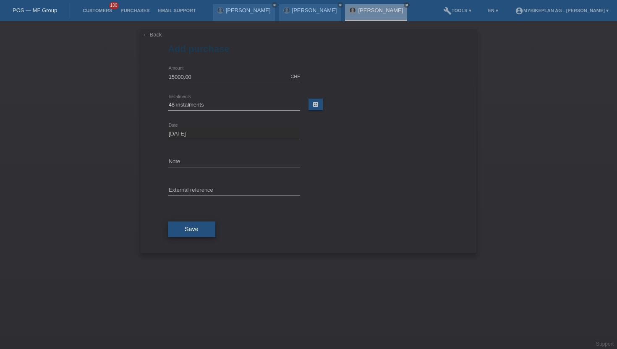
click at [186, 231] on span "Save" at bounding box center [192, 229] width 14 height 7
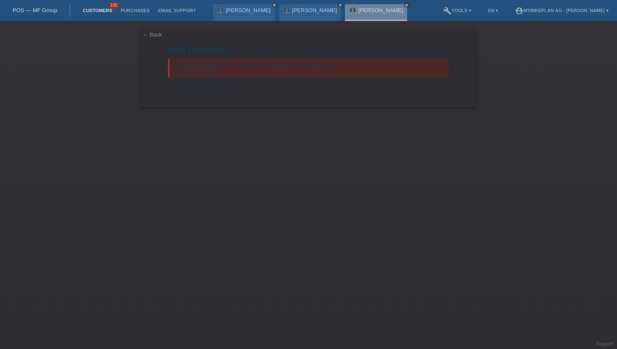
click at [97, 9] on link "Customers" at bounding box center [98, 10] width 38 height 5
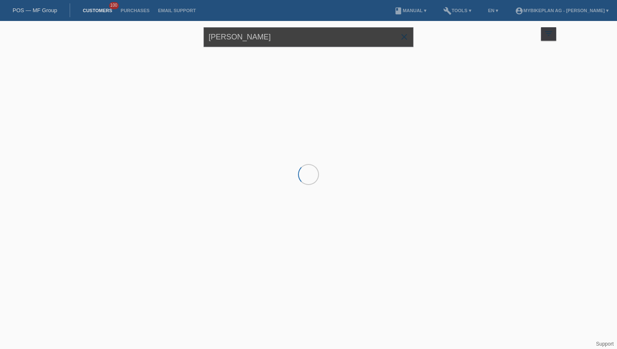
click at [247, 36] on input "[PERSON_NAME]" at bounding box center [309, 37] width 210 height 20
paste input "[PERSON_NAME]"
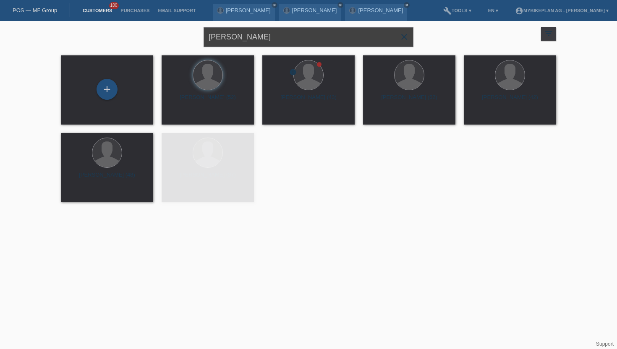
type input "[PERSON_NAME]"
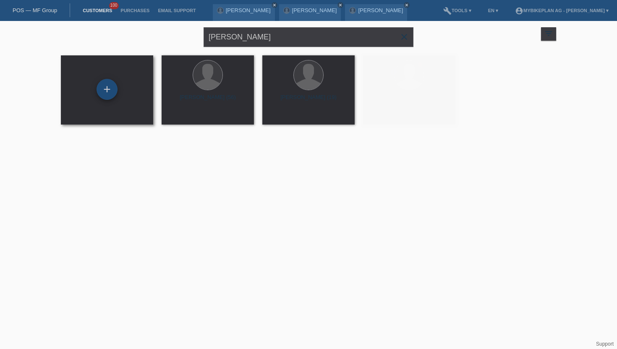
click at [108, 97] on div "+" at bounding box center [107, 89] width 21 height 21
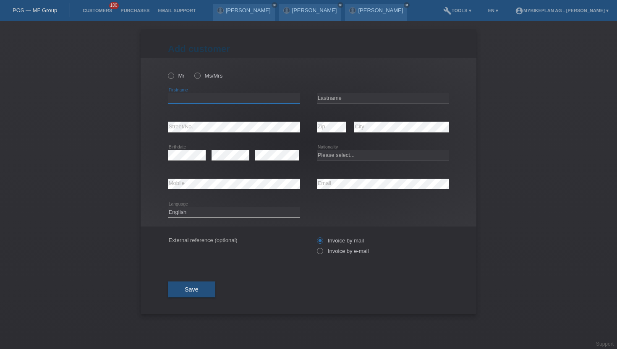
click at [183, 101] on input "text" at bounding box center [234, 98] width 132 height 10
paste input "[PERSON_NAME]"
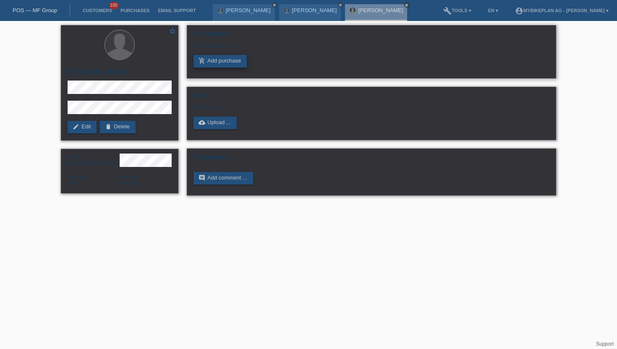
click at [226, 59] on link "add_shopping_cart Add purchase" at bounding box center [220, 61] width 53 height 13
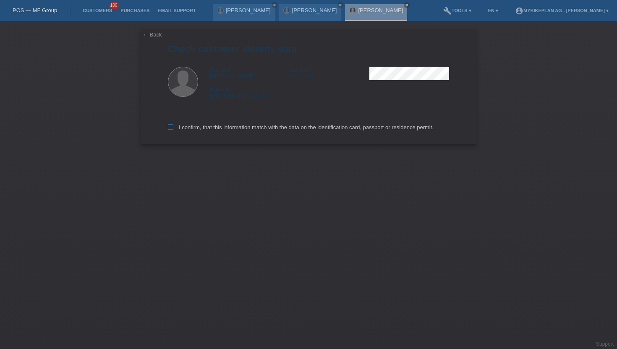
click at [184, 129] on label "I confirm, that this information match with the data on the identification card…" at bounding box center [301, 127] width 266 height 6
click at [173, 129] on input "I confirm, that this information match with the data on the identification card…" at bounding box center [170, 126] width 5 height 5
checkbox input "true"
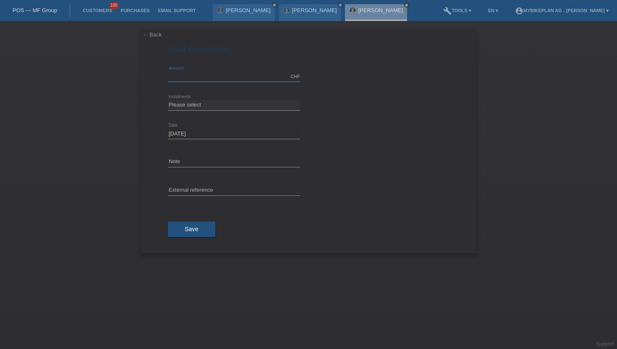
click at [217, 76] on input "text" at bounding box center [234, 76] width 132 height 10
type input "15000.00"
click at [205, 105] on select "Please select 6 instalments 12 instalments 18 instalments 24 instalments 36 ins…" at bounding box center [234, 105] width 132 height 10
select select "488"
click at [168, 100] on select "Please select 6 instalments 12 instalments 18 instalments 24 instalments 36 ins…" at bounding box center [234, 105] width 132 height 10
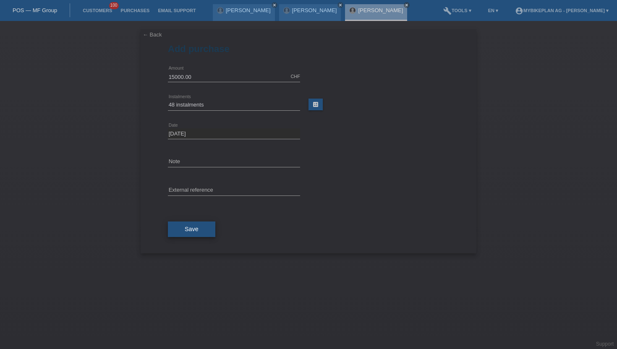
click at [204, 231] on button "Save" at bounding box center [191, 230] width 47 height 16
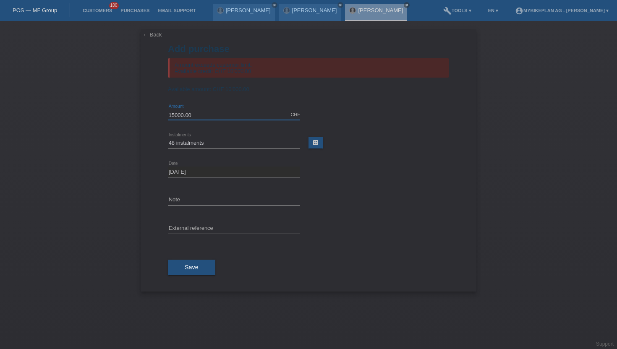
click at [191, 115] on input "15000.00" at bounding box center [234, 115] width 132 height 10
type input "10000.00"
click at [195, 268] on span "Save" at bounding box center [192, 267] width 14 height 7
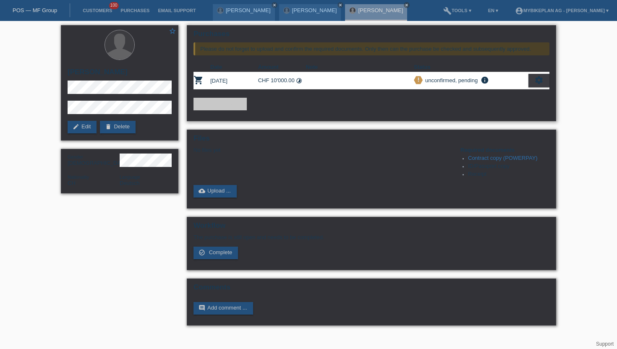
click at [538, 76] on icon "settings" at bounding box center [538, 80] width 9 height 9
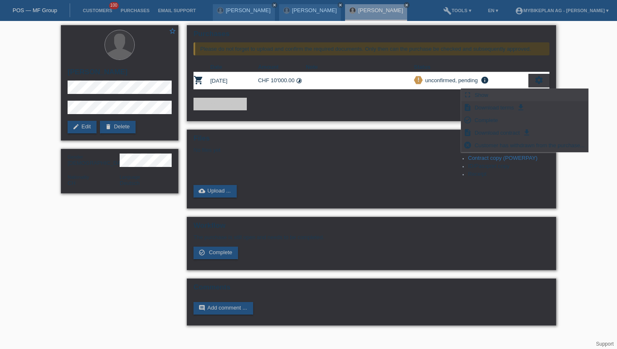
click at [500, 93] on div "fullscreen Show" at bounding box center [524, 95] width 127 height 13
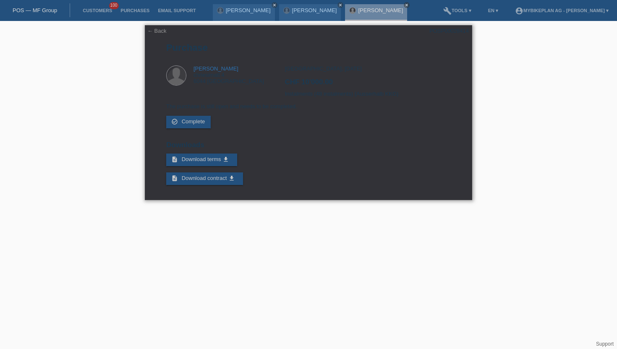
click at [449, 31] on div "POSP00028414" at bounding box center [449, 31] width 39 height 6
copy div "POSP00028414"
click at [89, 7] on li "Customers 100" at bounding box center [98, 10] width 38 height 21
click at [90, 13] on link "Customers" at bounding box center [98, 10] width 38 height 5
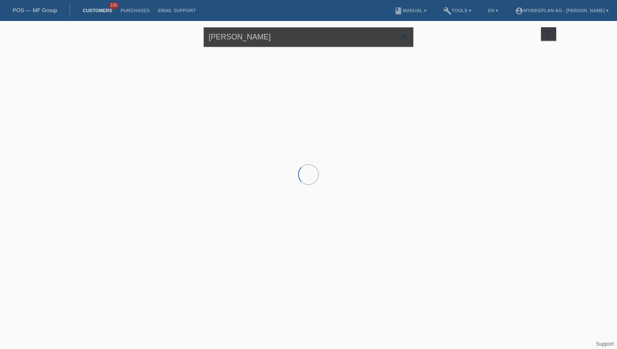
click at [284, 43] on input "[PERSON_NAME]" at bounding box center [309, 37] width 210 height 20
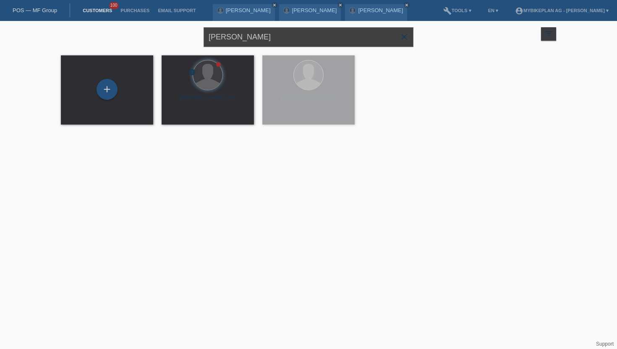
click at [284, 43] on input "[PERSON_NAME]" at bounding box center [309, 37] width 210 height 20
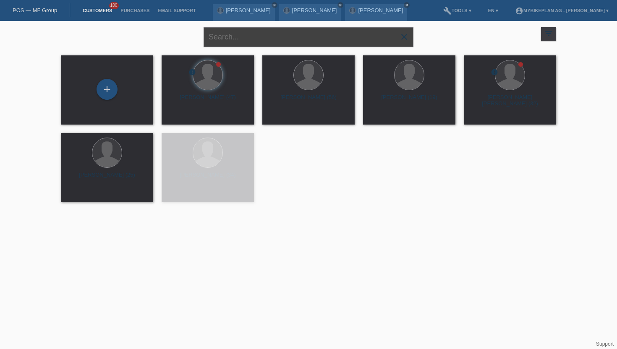
paste input "[PERSON_NAME]"
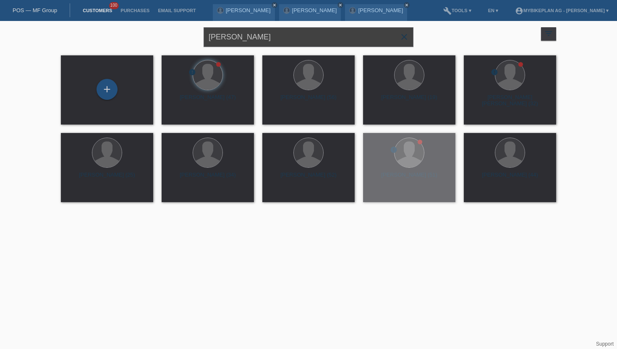
type input "[PERSON_NAME]"
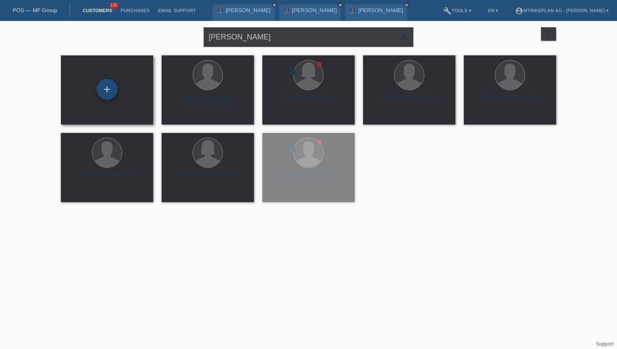
click at [102, 85] on div "+" at bounding box center [107, 89] width 21 height 21
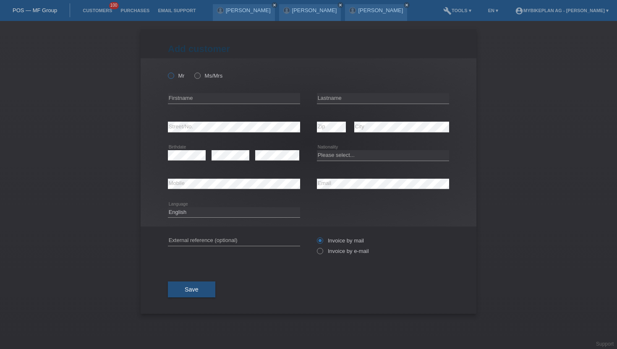
click at [167, 71] on icon at bounding box center [167, 71] width 0 height 0
click at [169, 77] on input "Mr" at bounding box center [170, 75] width 5 height 5
radio input "true"
click at [178, 95] on input "text" at bounding box center [234, 98] width 132 height 10
paste input "[PERSON_NAME]"
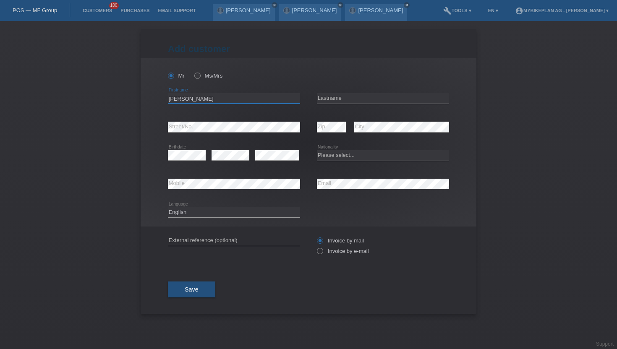
click at [208, 100] on input "[PERSON_NAME]" at bounding box center [234, 98] width 132 height 10
type input "[PERSON_NAME]"
click at [343, 101] on input "text" at bounding box center [383, 98] width 132 height 10
paste input "Zuberbühler"
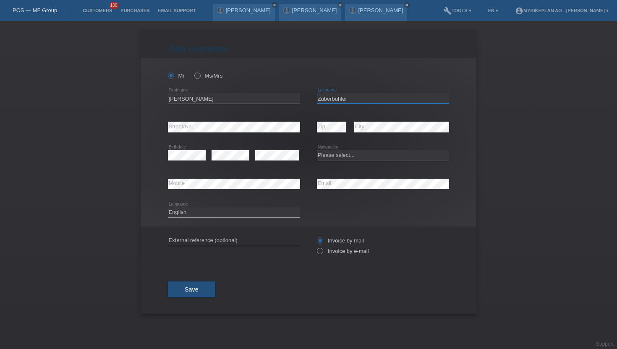
type input "Zuberbühler"
click at [316, 247] on icon at bounding box center [316, 247] width 0 height 0
click at [320, 251] on input "Invoice by e-mail" at bounding box center [319, 253] width 5 height 10
radio input "true"
click at [196, 189] on div "error Mobile" at bounding box center [234, 184] width 132 height 11
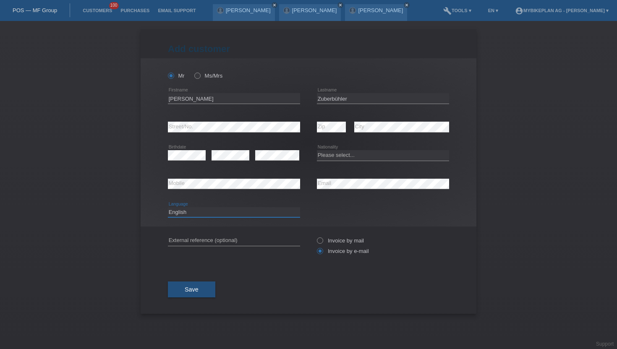
click at [173, 212] on select "Deutsch Français Italiano English" at bounding box center [234, 212] width 132 height 10
select select "de"
click at [168, 207] on select "Deutsch Français Italiano English" at bounding box center [234, 212] width 132 height 10
click at [333, 152] on select "Please select... Switzerland Austria Germany Liechtenstein ------------ Afghani…" at bounding box center [383, 155] width 132 height 10
select select "CH"
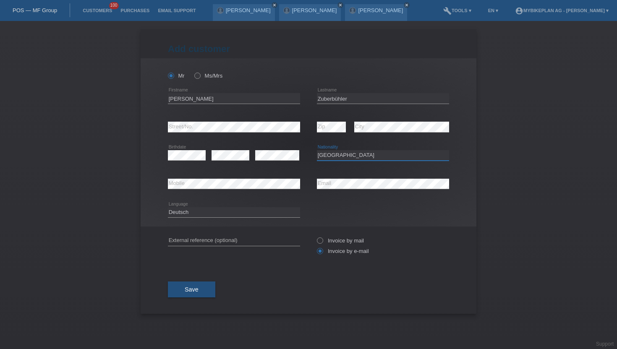
click at [317, 151] on select "Please select... Switzerland Austria Germany Liechtenstein ------------ Afghani…" at bounding box center [383, 155] width 132 height 10
click at [183, 293] on button "Save" at bounding box center [191, 290] width 47 height 16
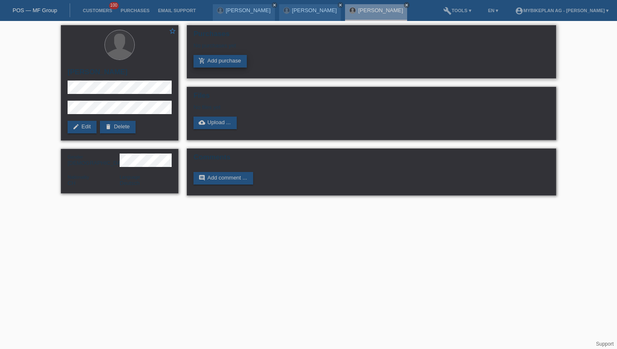
click at [208, 65] on link "add_shopping_cart Add purchase" at bounding box center [220, 61] width 53 height 13
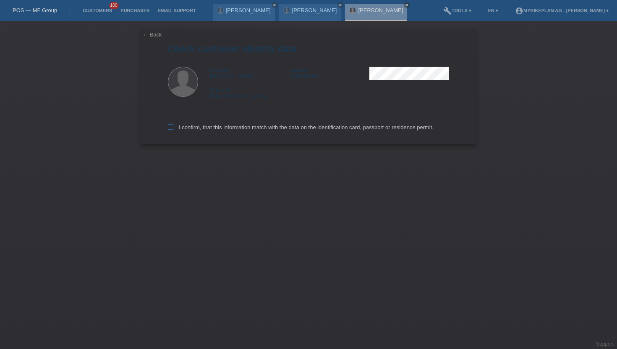
click at [173, 128] on icon at bounding box center [170, 126] width 5 height 5
click at [173, 128] on input "I confirm, that this information match with the data on the identification card…" at bounding box center [170, 126] width 5 height 5
checkbox input "true"
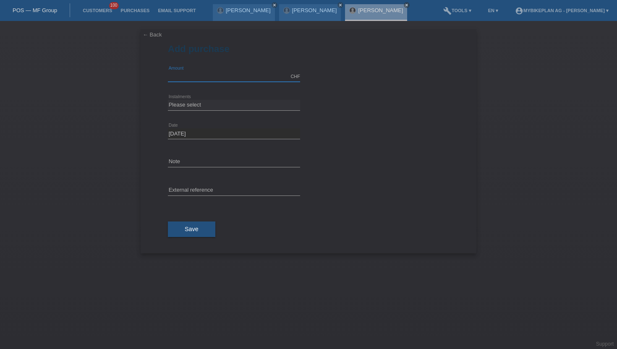
click at [230, 79] on input "text" at bounding box center [234, 76] width 132 height 10
type input "15000.00"
click at [198, 105] on select "Please select 6 instalments 12 instalments 18 instalments 24 instalments 36 ins…" at bounding box center [234, 105] width 132 height 10
select select "488"
click at [168, 100] on select "Please select 6 instalments 12 instalments 18 instalments 24 instalments 36 ins…" at bounding box center [234, 105] width 132 height 10
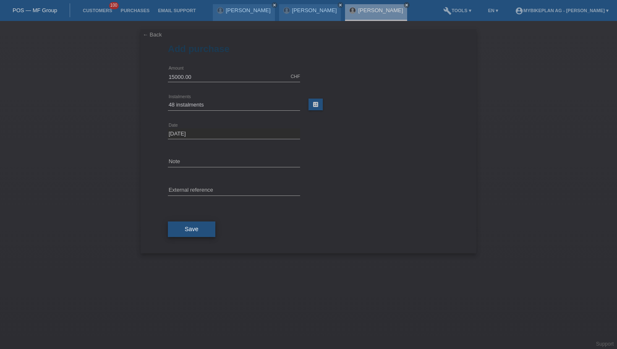
click at [192, 235] on button "Save" at bounding box center [191, 230] width 47 height 16
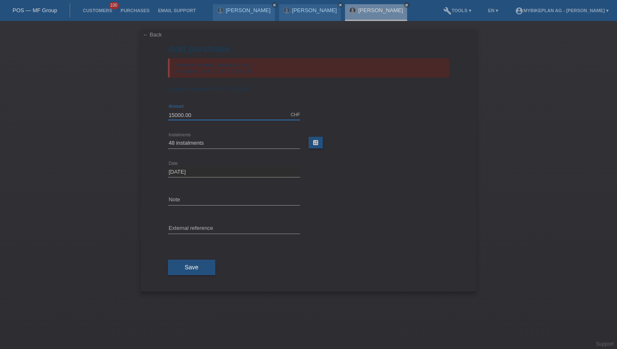
click at [196, 119] on input "15000.00" at bounding box center [234, 115] width 132 height 10
type input "13500.00"
click at [196, 273] on button "Save" at bounding box center [191, 268] width 47 height 16
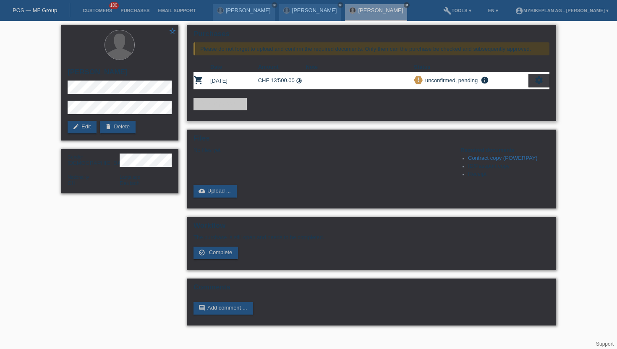
click at [538, 82] on icon "settings" at bounding box center [538, 80] width 9 height 9
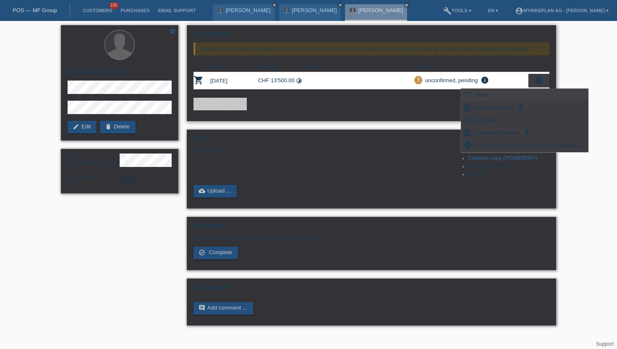
click at [474, 92] on span "Show" at bounding box center [482, 95] width 16 height 10
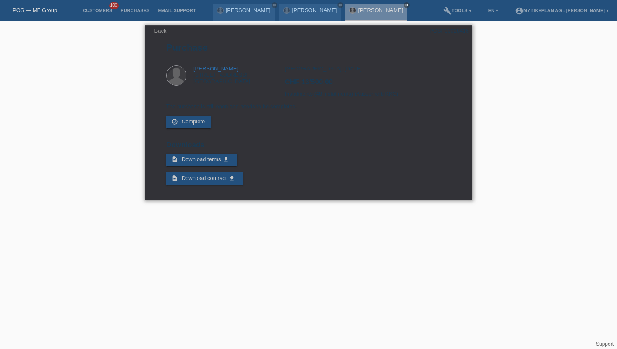
click at [452, 34] on div "POSP00028416" at bounding box center [449, 31] width 39 height 6
copy div "POSP00028416"
click at [97, 7] on li "Customers 100" at bounding box center [98, 10] width 38 height 21
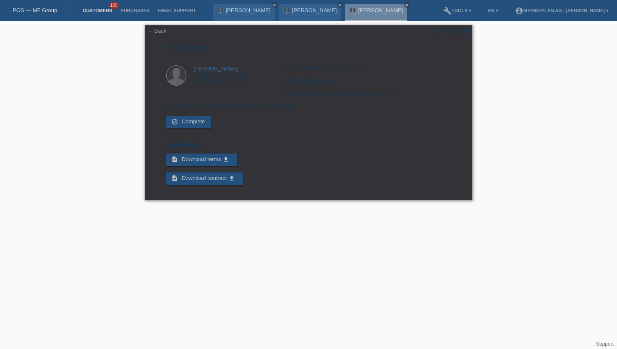
click at [97, 9] on link "Customers" at bounding box center [98, 10] width 38 height 5
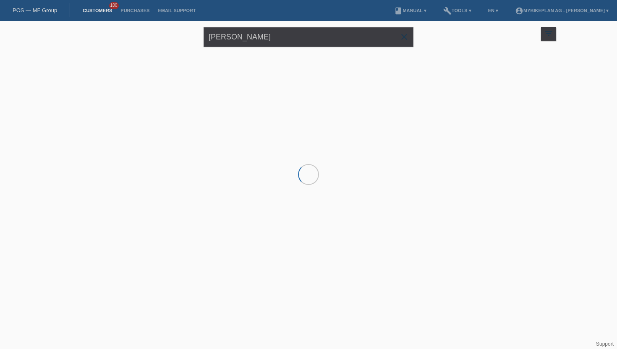
click at [259, 37] on input "[PERSON_NAME]" at bounding box center [309, 37] width 210 height 20
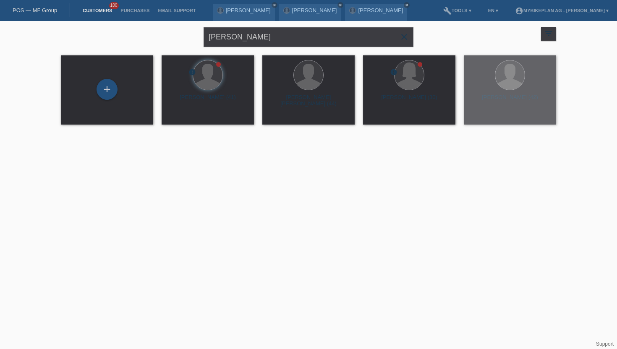
type input "[PERSON_NAME]"
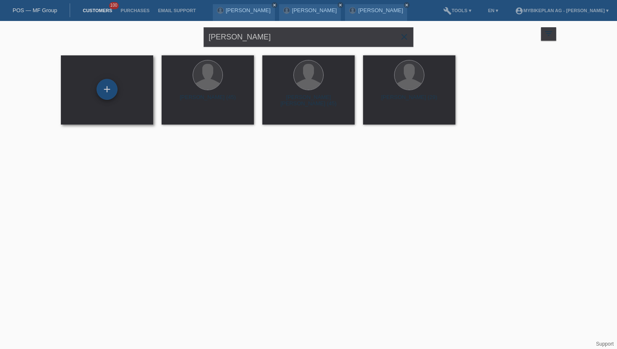
click at [107, 92] on div "+" at bounding box center [107, 89] width 21 height 21
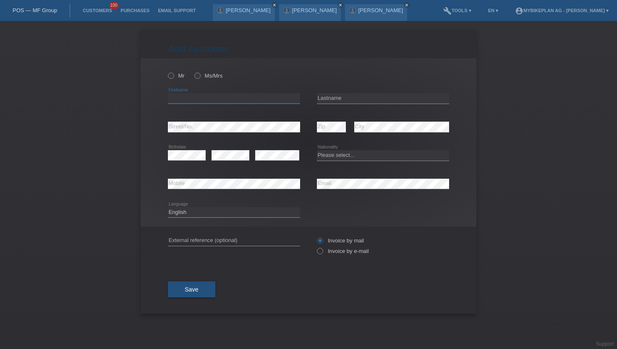
click at [191, 101] on input "text" at bounding box center [234, 98] width 132 height 10
paste input "[PERSON_NAME]"
click at [199, 99] on input "[PERSON_NAME]" at bounding box center [234, 98] width 132 height 10
type input "[PERSON_NAME]"
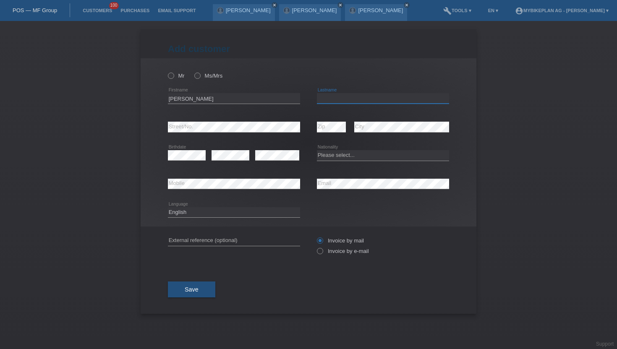
click at [339, 100] on input "text" at bounding box center [383, 98] width 132 height 10
paste input "Häfliger"
type input "Häfliger"
click at [175, 73] on label "Mr" at bounding box center [176, 76] width 17 height 6
click at [173, 73] on input "Mr" at bounding box center [170, 75] width 5 height 5
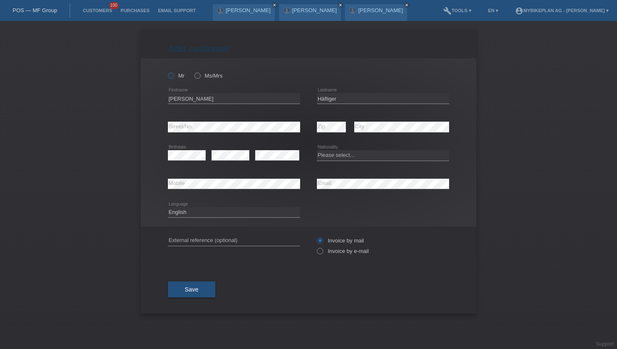
radio input "true"
click at [332, 177] on div "error Email" at bounding box center [383, 184] width 132 height 29
click at [331, 191] on div "error Email" at bounding box center [383, 184] width 132 height 29
click at [316, 247] on icon at bounding box center [316, 247] width 0 height 0
click at [322, 253] on input "Invoice by e-mail" at bounding box center [319, 253] width 5 height 10
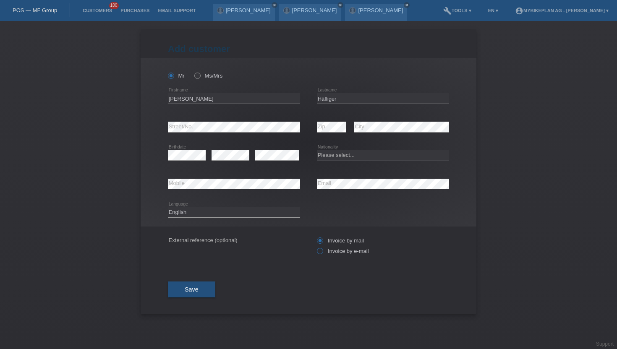
radio input "true"
click at [327, 132] on icon at bounding box center [331, 132] width 29 height 0
click at [325, 152] on select "Please select... Switzerland Austria Germany Liechtenstein ------------ Afghani…" at bounding box center [383, 155] width 132 height 10
select select "CH"
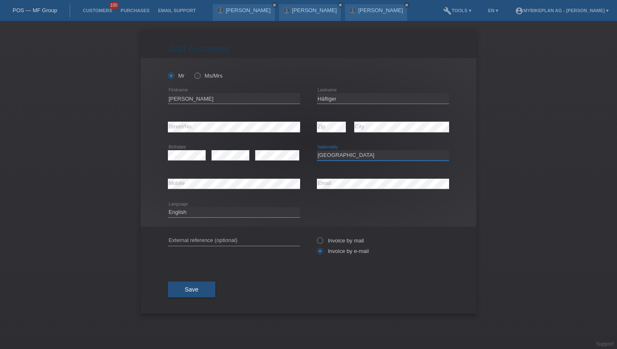
click at [317, 151] on select "Please select... Switzerland Austria Germany Liechtenstein ------------ Afghani…" at bounding box center [383, 155] width 132 height 10
click at [205, 214] on select "Deutsch Français Italiano English" at bounding box center [234, 212] width 132 height 10
select select "de"
click at [168, 207] on select "Deutsch Français Italiano English" at bounding box center [234, 212] width 132 height 10
click at [183, 289] on button "Save" at bounding box center [191, 290] width 47 height 16
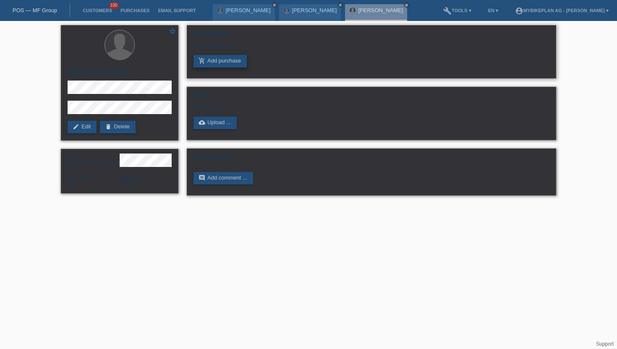
click at [220, 59] on link "add_shopping_cart Add purchase" at bounding box center [220, 61] width 53 height 13
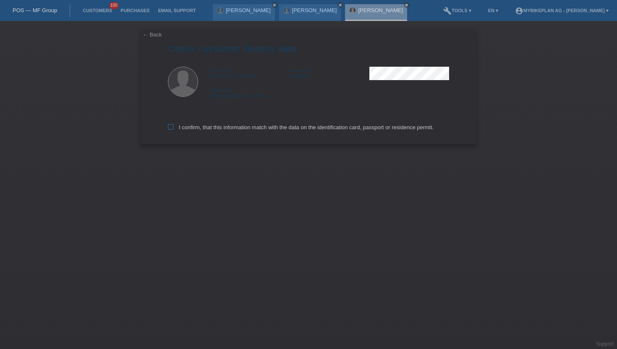
click at [175, 131] on label "I confirm, that this information match with the data on the identification card…" at bounding box center [301, 127] width 266 height 6
click at [173, 130] on input "I confirm, that this information match with the data on the identification card…" at bounding box center [170, 126] width 5 height 5
checkbox input "true"
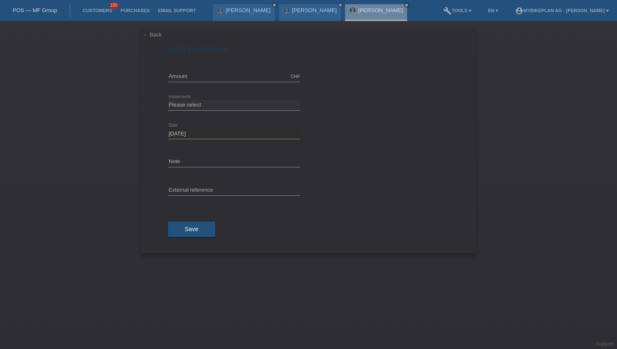
click at [183, 83] on div "CHF error Amount" at bounding box center [234, 77] width 132 height 29
click at [186, 77] on input "text" at bounding box center [234, 76] width 132 height 10
type input "15000.00"
click at [196, 99] on div "Please select 6 instalments 12 instalments 18 instalments 24 instalments 36 ins…" at bounding box center [234, 105] width 132 height 29
click at [192, 102] on select "Please select 6 instalments 12 instalments 18 instalments 24 instalments 36 ins…" at bounding box center [234, 105] width 132 height 10
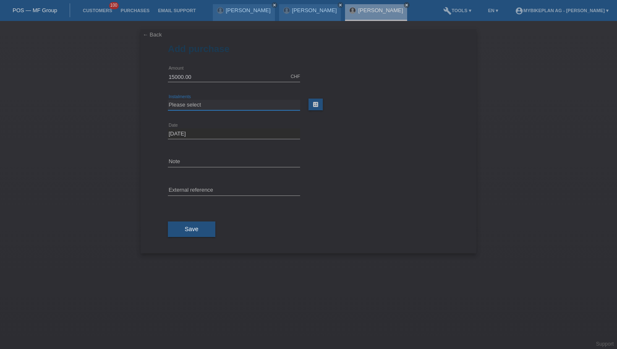
select select "488"
click at [168, 100] on select "Please select 6 instalments 12 instalments 18 instalments 24 instalments 36 ins…" at bounding box center [234, 105] width 132 height 10
click at [189, 225] on button "Save" at bounding box center [191, 230] width 47 height 16
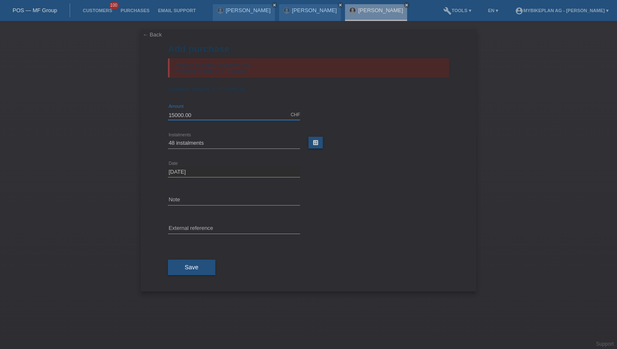
click at [197, 118] on input "15000.00" at bounding box center [234, 115] width 132 height 10
click at [89, 9] on link "Customers" at bounding box center [98, 10] width 38 height 5
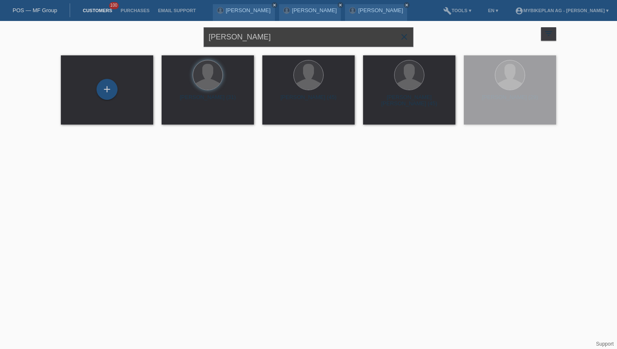
click at [266, 37] on input "[PERSON_NAME]" at bounding box center [309, 37] width 210 height 20
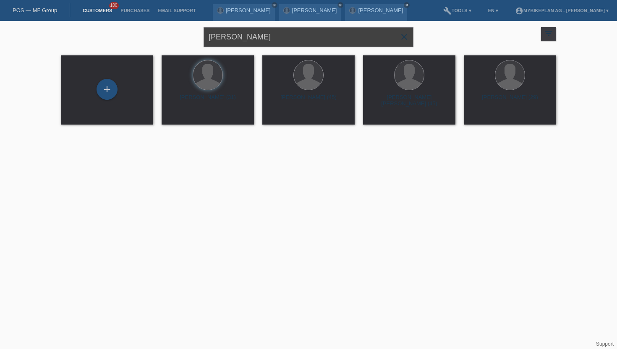
click at [266, 37] on input "[PERSON_NAME]" at bounding box center [309, 37] width 210 height 20
paste input "[PERSON_NAME]"
type input "[PERSON_NAME]"
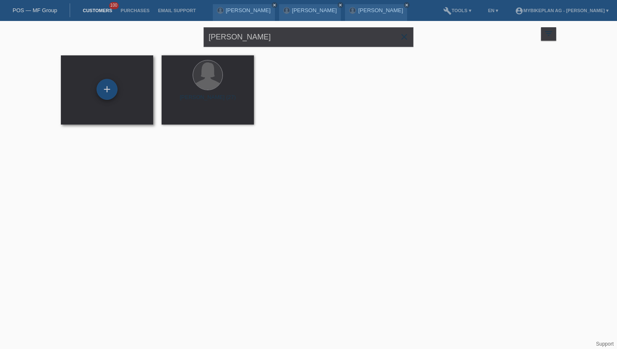
click at [108, 88] on div "+" at bounding box center [107, 89] width 21 height 21
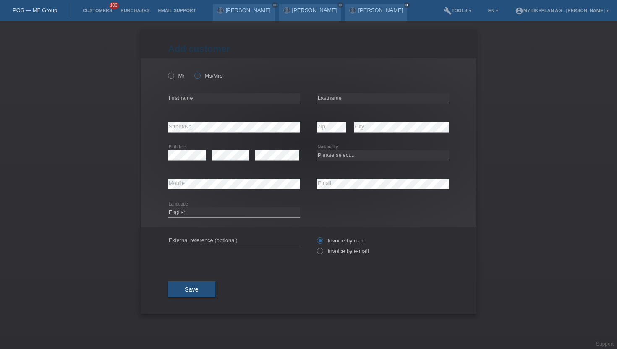
click at [193, 71] on icon at bounding box center [193, 71] width 0 height 0
click at [196, 75] on input "Ms/Mrs" at bounding box center [196, 75] width 5 height 5
radio input "true"
click at [188, 102] on input "text" at bounding box center [234, 98] width 132 height 10
paste input "[PERSON_NAME]"
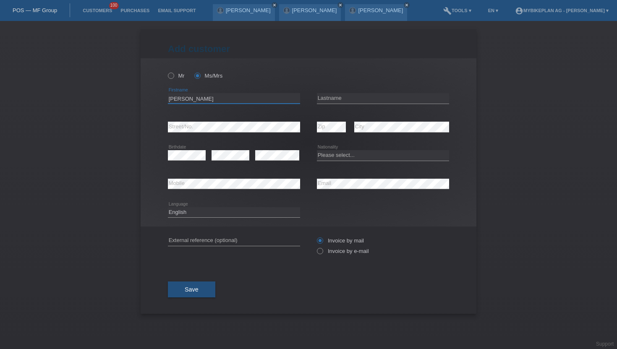
click at [206, 98] on input "[PERSON_NAME]" at bounding box center [234, 98] width 132 height 10
type input "Kateryna"
click at [329, 100] on input "text" at bounding box center [383, 98] width 132 height 10
paste input "Okhrimenko"
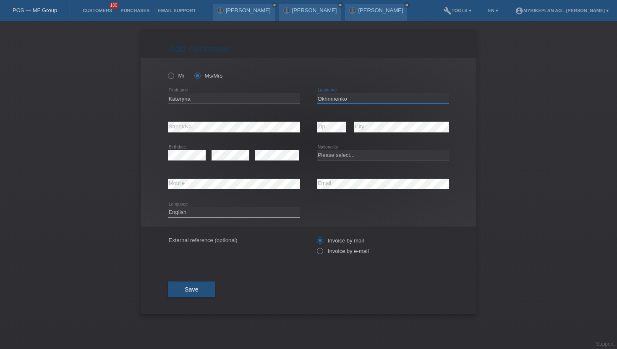
type input "Okhrimenko"
click at [351, 152] on select "Please select... Switzerland Austria Germany Liechtenstein ------------ Afghani…" at bounding box center [383, 155] width 132 height 10
select select "CH"
click at [317, 151] on select "Please select... Switzerland Austria Germany Liechtenstein ------------ Afghani…" at bounding box center [383, 155] width 132 height 10
click at [186, 211] on select "Deutsch Français Italiano English" at bounding box center [234, 212] width 132 height 10
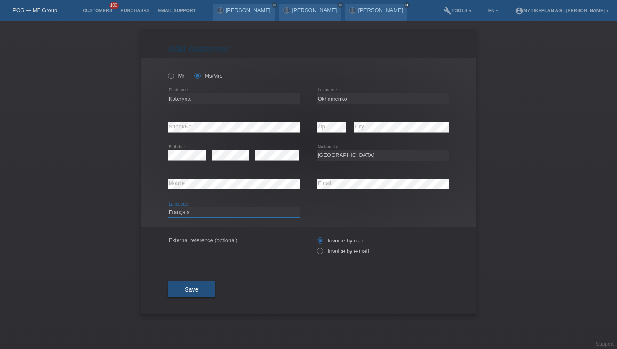
click at [168, 207] on select "Deutsch Français Italiano English" at bounding box center [234, 212] width 132 height 10
click at [228, 212] on select "Deutsch Français Italiano English" at bounding box center [234, 212] width 132 height 10
select select "de"
click at [168, 207] on select "Deutsch Français Italiano English" at bounding box center [234, 212] width 132 height 10
click at [316, 247] on icon at bounding box center [316, 247] width 0 height 0
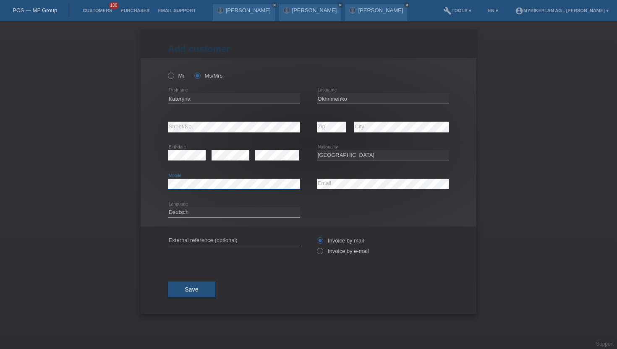
click at [143, 179] on div "Mr Ms/Mrs Kateryna error Firstname C" at bounding box center [309, 142] width 336 height 168
click at [318, 256] on input "Invoice by e-mail" at bounding box center [319, 253] width 5 height 10
radio input "true"
click at [201, 295] on button "Save" at bounding box center [191, 290] width 47 height 16
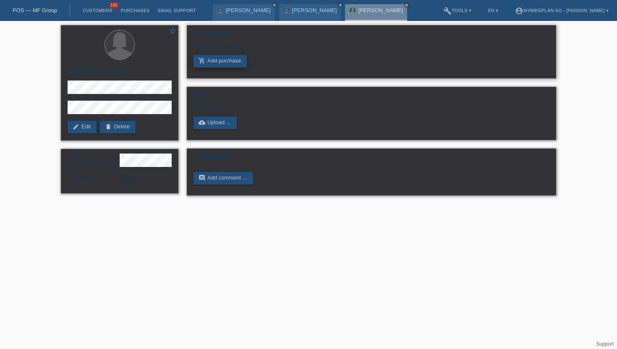
click at [230, 63] on link "add_shopping_cart Add purchase" at bounding box center [220, 61] width 53 height 13
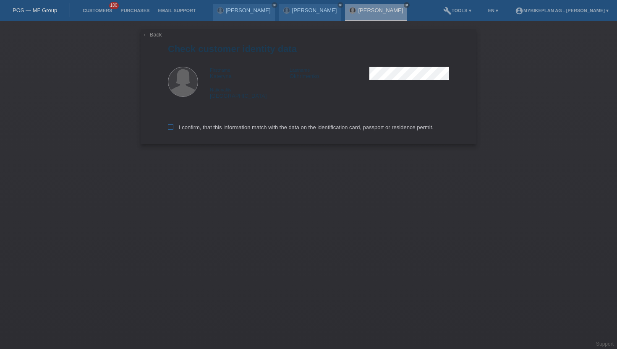
click at [172, 129] on icon at bounding box center [170, 126] width 5 height 5
click at [172, 129] on input "I confirm, that this information match with the data on the identification card…" at bounding box center [170, 126] width 5 height 5
checkbox input "true"
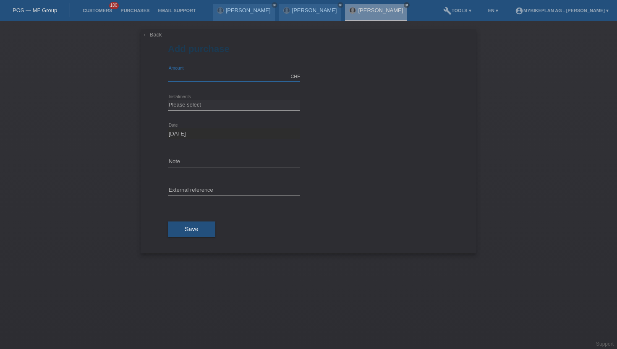
click at [221, 79] on input "text" at bounding box center [234, 76] width 132 height 10
type input "15000.00"
click at [202, 108] on select "Please select 6 instalments 12 instalments 18 instalments 24 instalments 36 ins…" at bounding box center [234, 105] width 132 height 10
select select "488"
click at [168, 100] on select "Please select 6 instalments 12 instalments 18 instalments 24 instalments 36 ins…" at bounding box center [234, 105] width 132 height 10
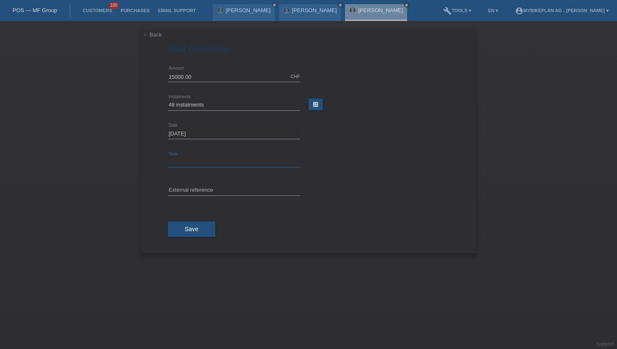
click at [184, 162] on input "text" at bounding box center [234, 162] width 132 height 10
click at [187, 222] on button "Save" at bounding box center [191, 230] width 47 height 16
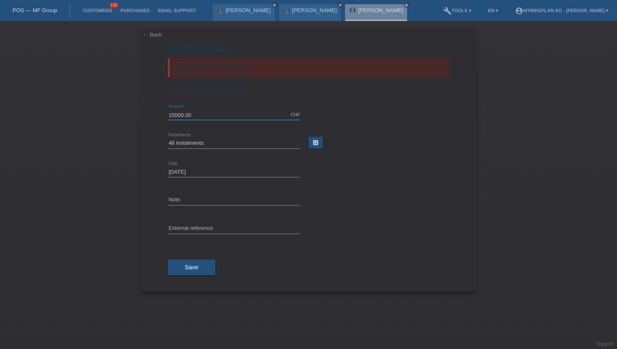
click at [210, 118] on input "15000.00" at bounding box center [234, 115] width 132 height 10
click at [229, 120] on input "5000" at bounding box center [234, 115] width 132 height 10
type input "5000.00"
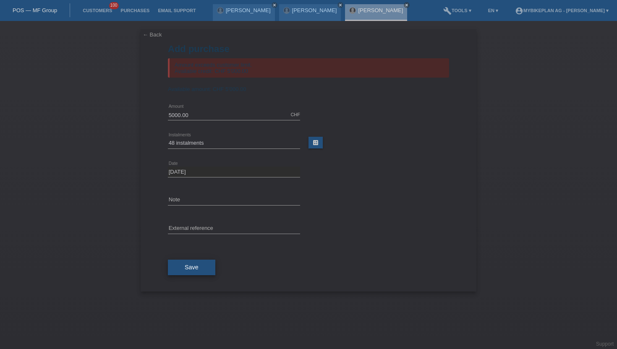
click at [191, 267] on span "Save" at bounding box center [192, 267] width 14 height 7
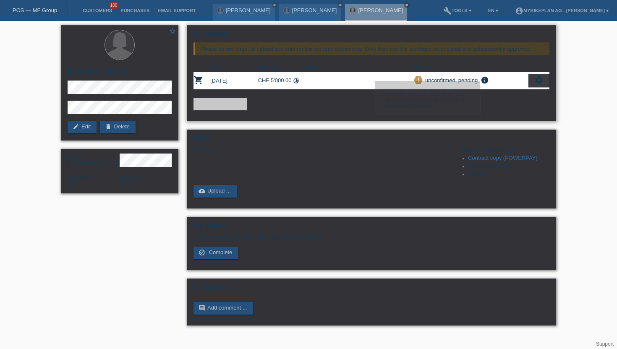
click at [534, 80] on icon "settings" at bounding box center [538, 80] width 9 height 9
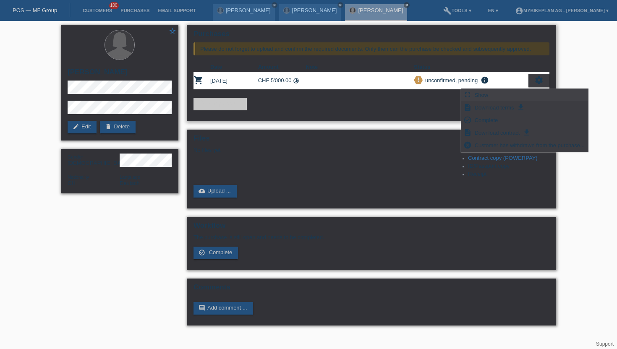
click at [508, 94] on div "fullscreen Show" at bounding box center [524, 95] width 127 height 13
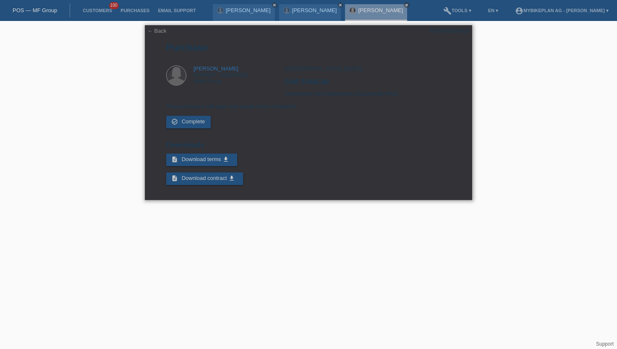
click at [451, 30] on div "POSP00028418" at bounding box center [449, 31] width 39 height 6
copy div "POSP00028418"
click at [31, 9] on link "POS — MF Group" at bounding box center [35, 10] width 45 height 6
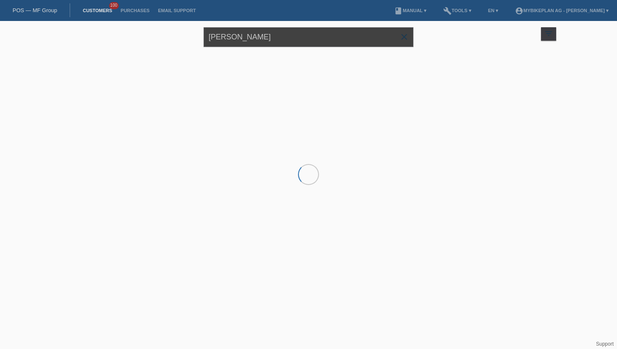
click at [246, 35] on input "[PERSON_NAME]" at bounding box center [309, 37] width 210 height 20
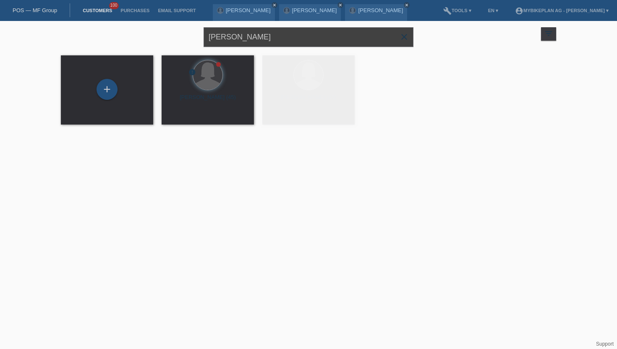
click at [246, 35] on input "[PERSON_NAME]" at bounding box center [309, 37] width 210 height 20
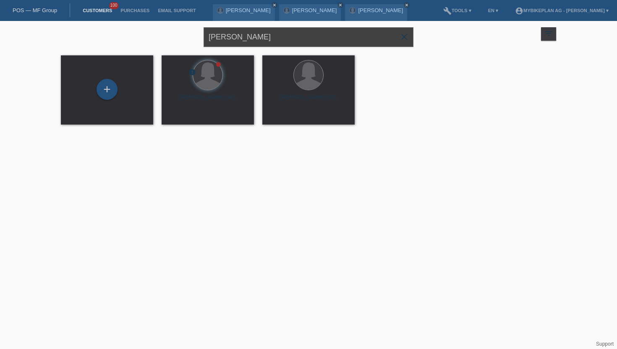
click at [246, 35] on input "[PERSON_NAME]" at bounding box center [309, 37] width 210 height 20
paste input "[PERSON_NAME]"
type input "[PERSON_NAME]"
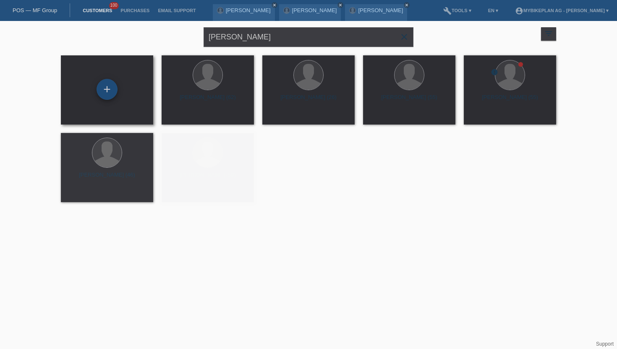
click at [106, 89] on div "+" at bounding box center [107, 89] width 21 height 21
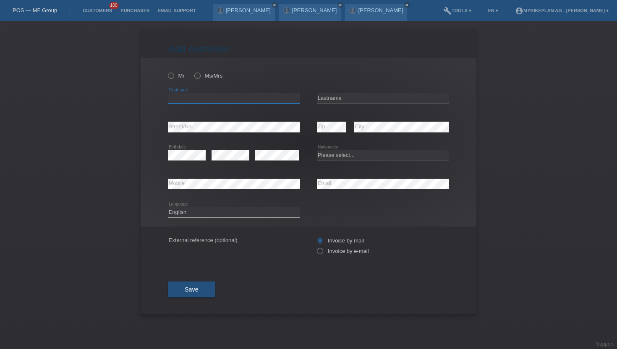
click at [189, 100] on input "text" at bounding box center [234, 98] width 132 height 10
paste input "[PERSON_NAME]"
click at [190, 99] on input "[PERSON_NAME]" at bounding box center [234, 98] width 132 height 10
type input "Mark"
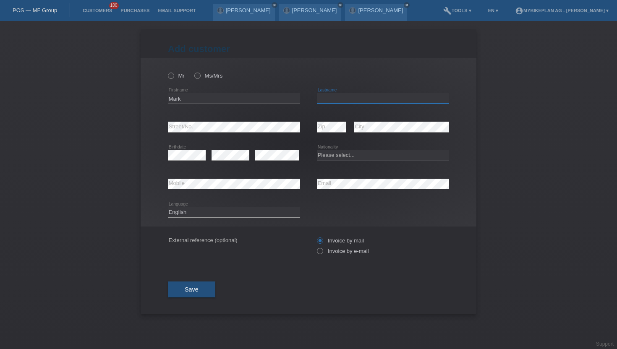
click at [323, 94] on input "text" at bounding box center [383, 98] width 132 height 10
paste input "[PERSON_NAME]"
type input "[PERSON_NAME]"
click at [167, 71] on icon at bounding box center [167, 71] width 0 height 0
click at [170, 74] on input "Mr" at bounding box center [170, 75] width 5 height 5
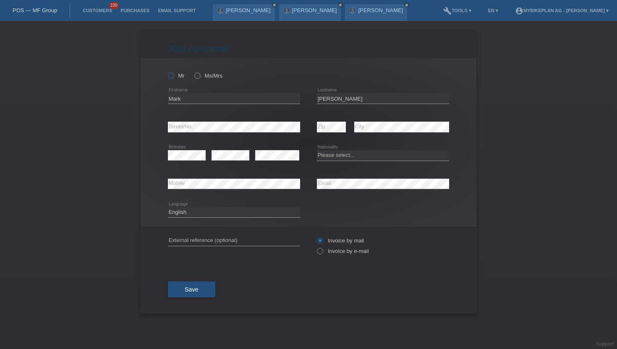
radio input "true"
click at [316, 247] on icon at bounding box center [316, 247] width 0 height 0
click at [322, 251] on input "Invoice by e-mail" at bounding box center [319, 253] width 5 height 10
radio input "true"
click at [180, 214] on select "Deutsch Français Italiano English" at bounding box center [234, 212] width 132 height 10
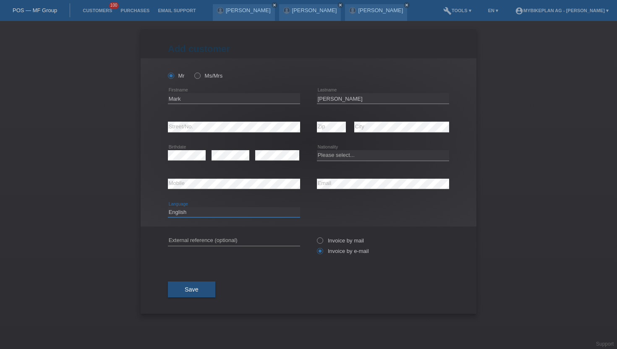
select select "de"
click at [168, 207] on select "Deutsch Français Italiano English" at bounding box center [234, 212] width 132 height 10
click at [177, 133] on icon at bounding box center [234, 132] width 132 height 0
click at [324, 120] on div "error Zip" at bounding box center [331, 127] width 29 height 29
click at [331, 159] on select "Please select... Switzerland Austria Germany Liechtenstein ------------ Afghani…" at bounding box center [383, 155] width 132 height 10
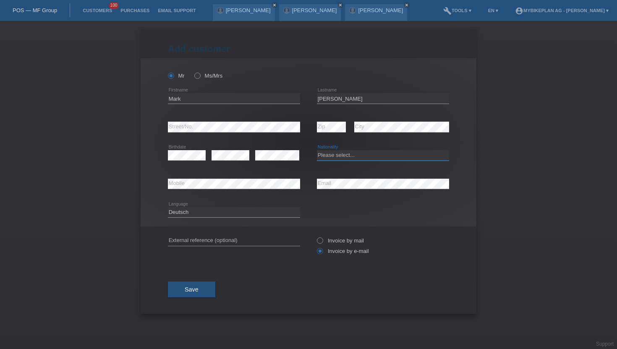
select select "CH"
click at [317, 151] on select "Please select... Switzerland Austria Germany Liechtenstein ------------ Afghani…" at bounding box center [383, 155] width 132 height 10
click at [198, 295] on button "Save" at bounding box center [191, 290] width 47 height 16
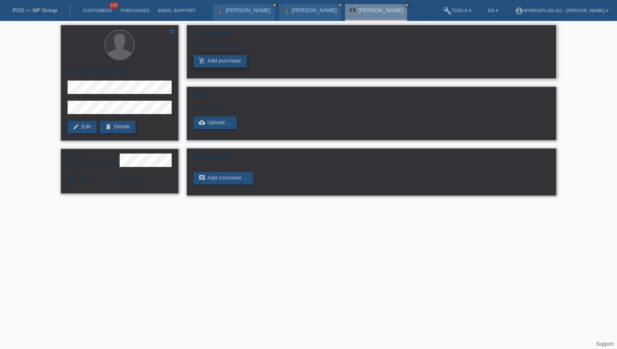
click at [218, 64] on link "add_shopping_cart Add purchase" at bounding box center [220, 61] width 53 height 13
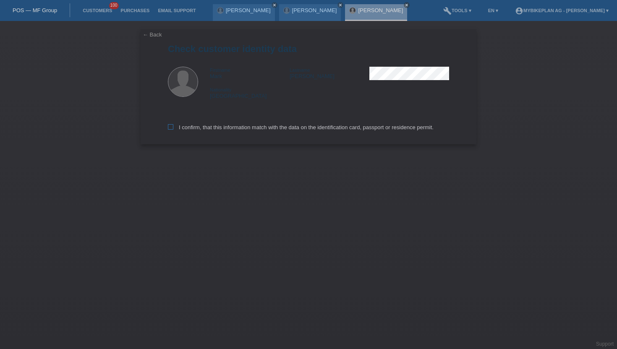
click at [169, 130] on icon at bounding box center [170, 126] width 5 height 5
click at [169, 130] on input "I confirm, that this information match with the data on the identification card…" at bounding box center [170, 126] width 5 height 5
checkbox input "true"
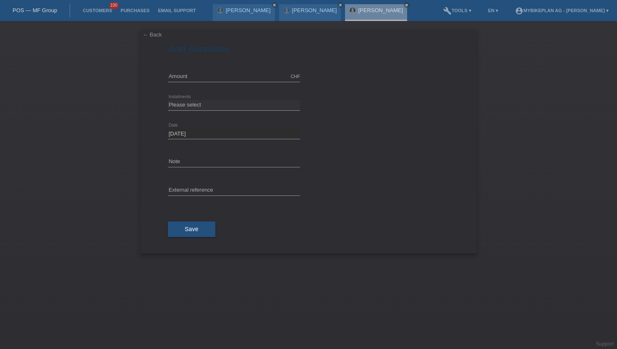
click at [224, 84] on div "CHF error Amount" at bounding box center [234, 77] width 132 height 29
click at [220, 81] on div "1 CHF error Amount" at bounding box center [234, 76] width 132 height 11
type input "15000.00"
click at [194, 102] on select "Please select 6 instalments 12 instalments 18 instalments 24 instalments 36 ins…" at bounding box center [234, 105] width 132 height 10
select select "488"
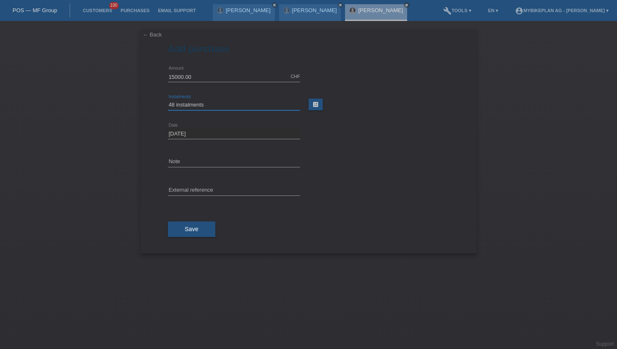
click at [168, 100] on select "Please select 6 instalments 12 instalments 18 instalments 24 instalments 36 ins…" at bounding box center [234, 105] width 132 height 10
click at [190, 226] on span "Save" at bounding box center [192, 229] width 14 height 7
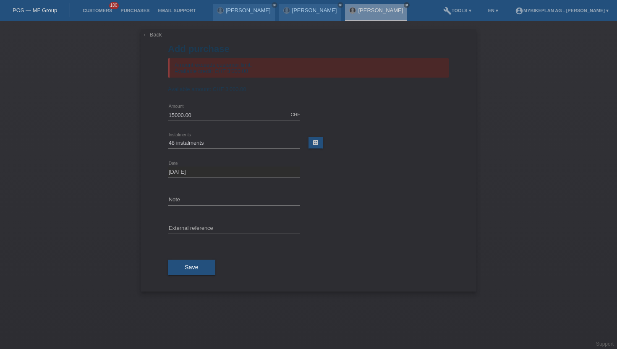
click at [207, 120] on icon at bounding box center [234, 120] width 132 height 0
click at [207, 119] on input "15000.00" at bounding box center [234, 115] width 132 height 10
type input "3000.00"
click at [186, 273] on button "Save" at bounding box center [191, 268] width 47 height 16
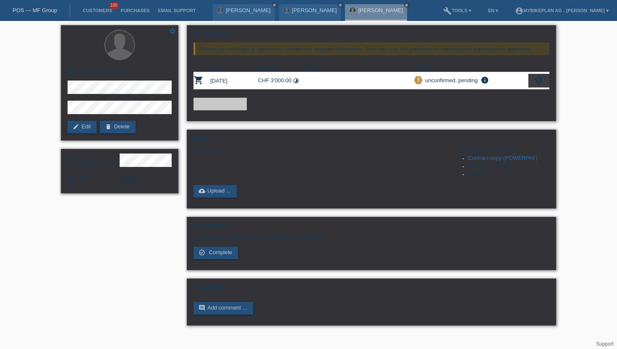
click at [533, 79] on div "settings" at bounding box center [539, 80] width 21 height 13
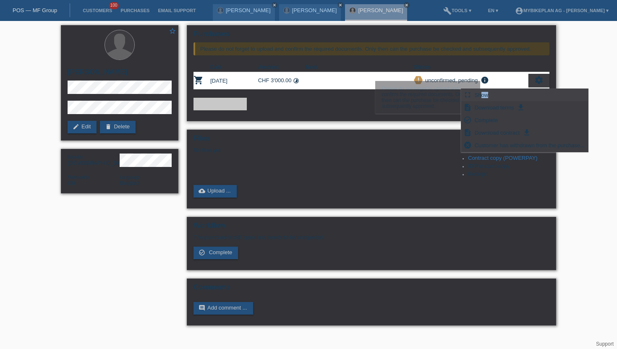
click at [480, 98] on span "Show" at bounding box center [482, 95] width 16 height 10
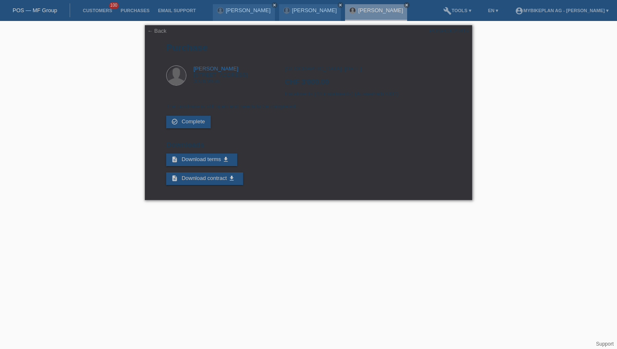
click at [479, 96] on div "← Back POSP00028419 [GEOGRAPHIC_DATA] [PERSON_NAME] [STREET_ADDRESS]" at bounding box center [308, 115] width 617 height 188
click at [456, 32] on div "POSP00028419" at bounding box center [449, 31] width 39 height 6
copy div "POSP00028419"
click at [100, 12] on link "Customers" at bounding box center [98, 10] width 38 height 5
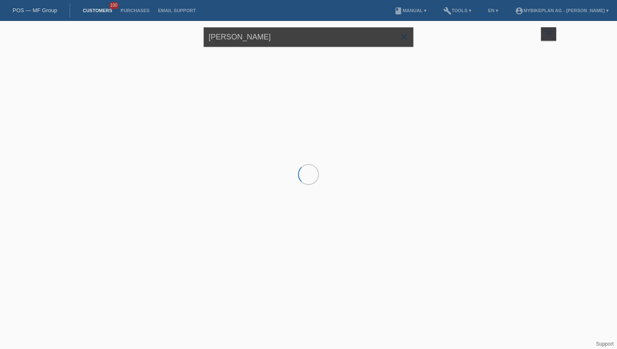
click at [251, 40] on input "[PERSON_NAME]" at bounding box center [309, 37] width 210 height 20
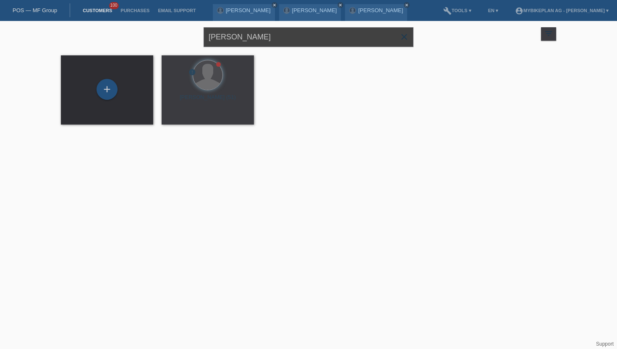
click at [251, 40] on input "[PERSON_NAME]" at bounding box center [309, 37] width 210 height 20
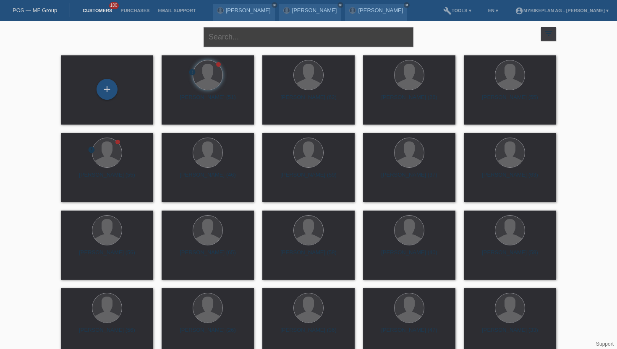
paste input "[PERSON_NAME]"
type input "[PERSON_NAME]"
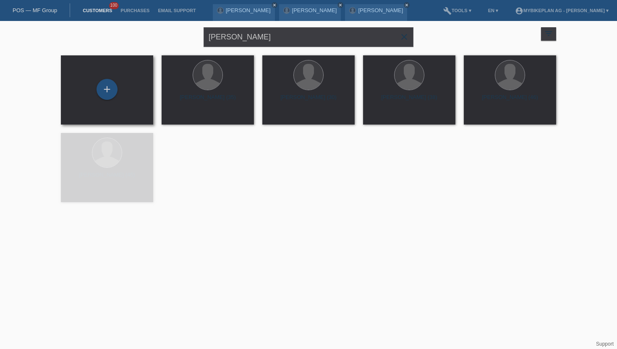
click at [95, 95] on div "+" at bounding box center [107, 90] width 79 height 22
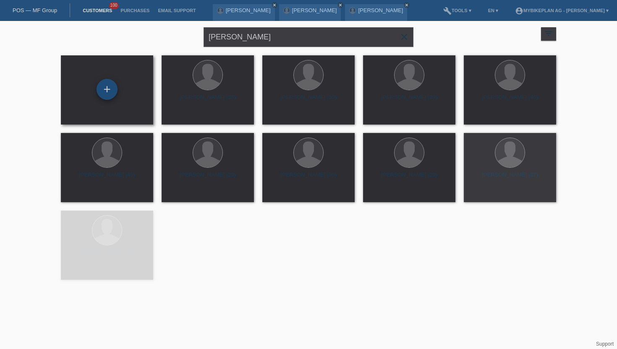
click at [104, 94] on div "+" at bounding box center [107, 89] width 20 height 14
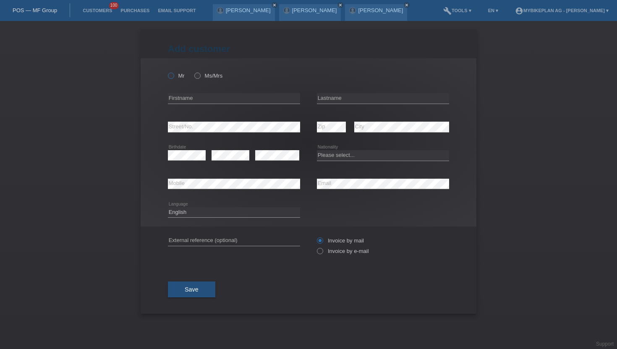
click at [175, 75] on label "Mr" at bounding box center [176, 76] width 17 height 6
click at [173, 75] on input "Mr" at bounding box center [170, 75] width 5 height 5
radio input "true"
click at [178, 89] on div "error Firstname" at bounding box center [234, 98] width 132 height 29
click at [178, 95] on input "text" at bounding box center [234, 98] width 132 height 10
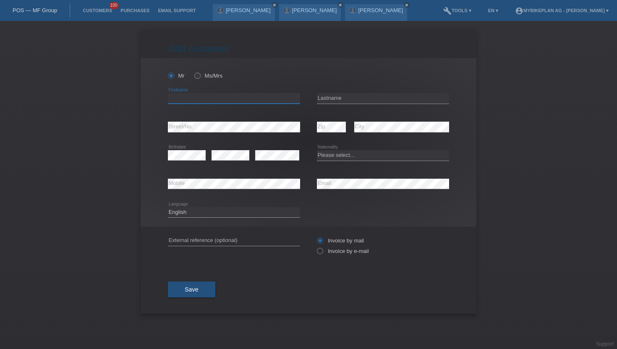
paste input "[PERSON_NAME]"
click at [196, 99] on input "[PERSON_NAME]" at bounding box center [234, 98] width 132 height 10
type input "[PERSON_NAME]"
click at [333, 102] on input "text" at bounding box center [383, 98] width 132 height 10
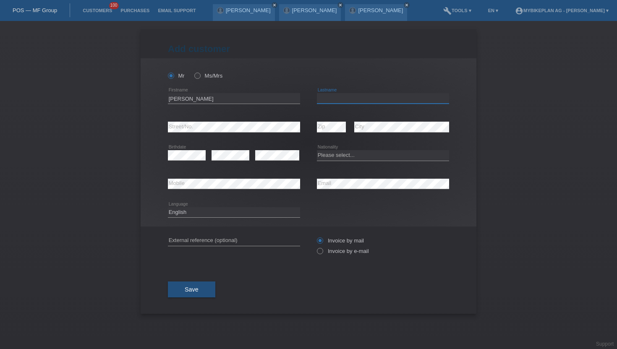
paste input "Poggio"
type input "Poggio"
click at [316, 247] on icon at bounding box center [316, 247] width 0 height 0
click at [321, 253] on input "Invoice by e-mail" at bounding box center [319, 253] width 5 height 10
radio input "true"
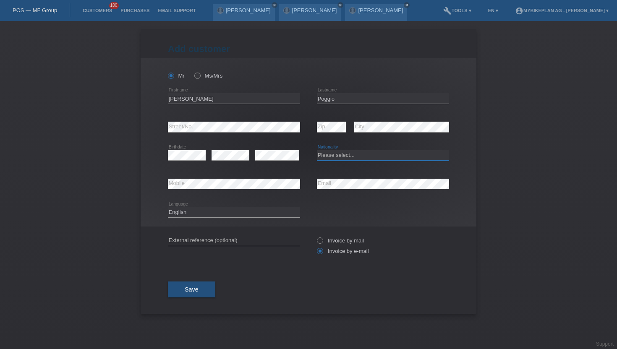
click at [345, 151] on select "Please select... Switzerland Austria Germany Liechtenstein ------------ Afghani…" at bounding box center [383, 155] width 132 height 10
select select "CH"
click at [317, 151] on select "Please select... Switzerland Austria Germany Liechtenstein ------------ Afghani…" at bounding box center [383, 155] width 132 height 10
click at [180, 212] on select "Deutsch Français Italiano English" at bounding box center [234, 212] width 132 height 10
select select "fr"
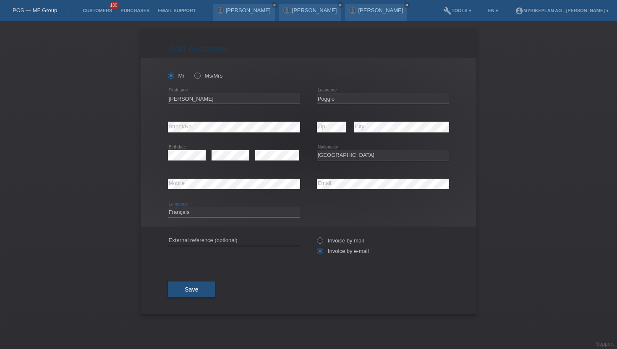
click at [168, 207] on select "Deutsch Français Italiano English" at bounding box center [234, 212] width 132 height 10
click at [185, 291] on span "Save" at bounding box center [192, 289] width 14 height 7
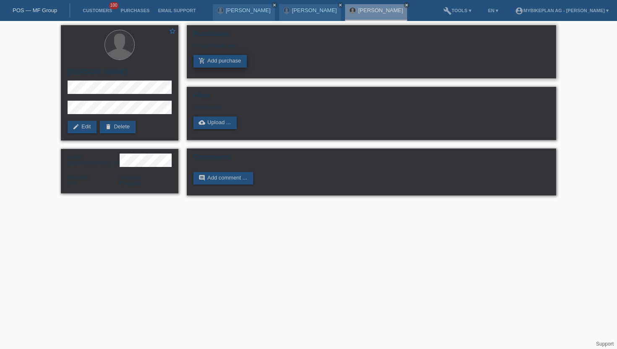
click at [215, 57] on link "add_shopping_cart Add purchase" at bounding box center [220, 61] width 53 height 13
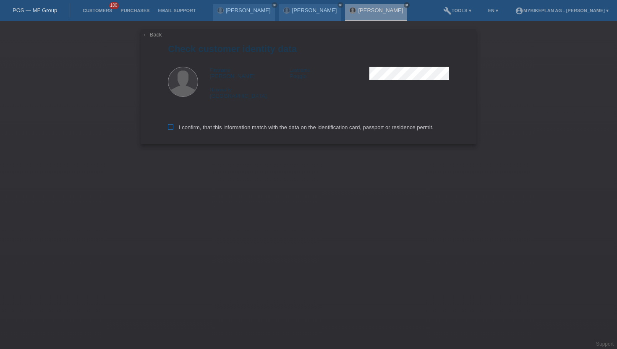
click at [172, 127] on icon at bounding box center [170, 126] width 5 height 5
click at [172, 127] on input "I confirm, that this information match with the data on the identification card…" at bounding box center [170, 126] width 5 height 5
checkbox input "true"
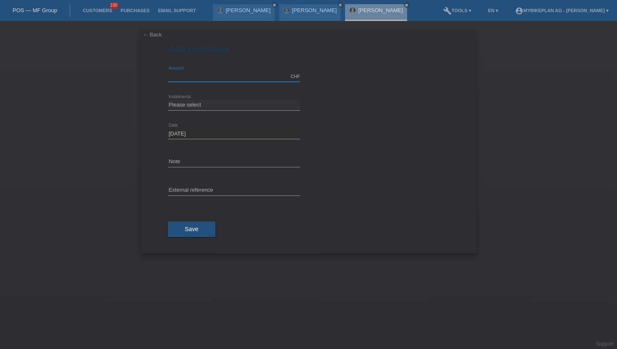
click at [214, 76] on input "text" at bounding box center [234, 76] width 132 height 10
type input "15000.00"
click at [202, 105] on select "Please select 6 instalments 12 instalments 18 instalments 24 instalments 36 ins…" at bounding box center [234, 105] width 132 height 10
select select "488"
click at [168, 100] on select "Please select 6 instalments 12 instalments 18 instalments 24 instalments 36 ins…" at bounding box center [234, 105] width 132 height 10
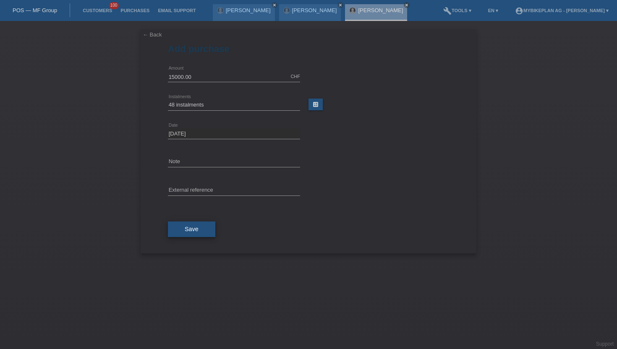
click at [192, 229] on span "Save" at bounding box center [192, 229] width 14 height 7
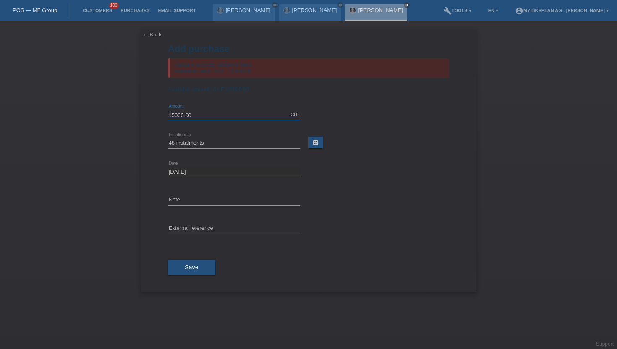
click at [194, 117] on input "15000.00" at bounding box center [234, 115] width 132 height 10
type input "13000.00"
click at [185, 267] on span "Save" at bounding box center [192, 267] width 14 height 7
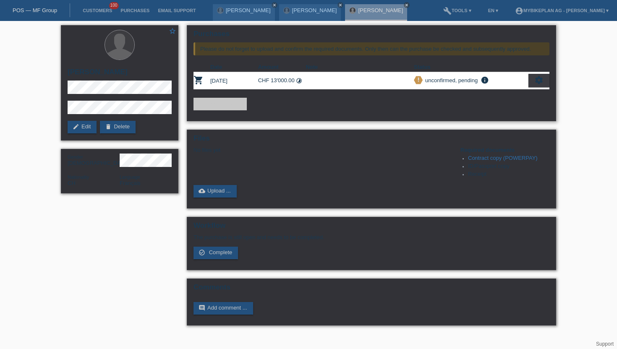
click at [539, 79] on icon "settings" at bounding box center [538, 80] width 9 height 9
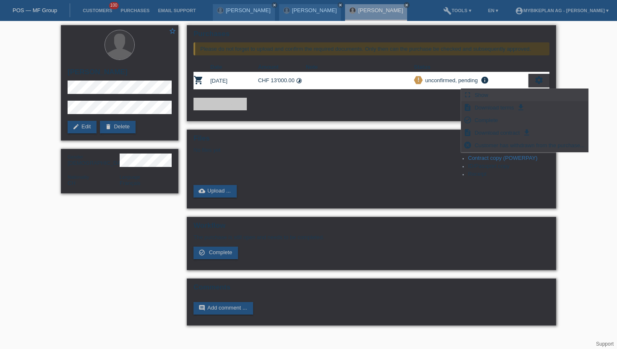
click at [492, 93] on div "fullscreen Show" at bounding box center [524, 95] width 127 height 13
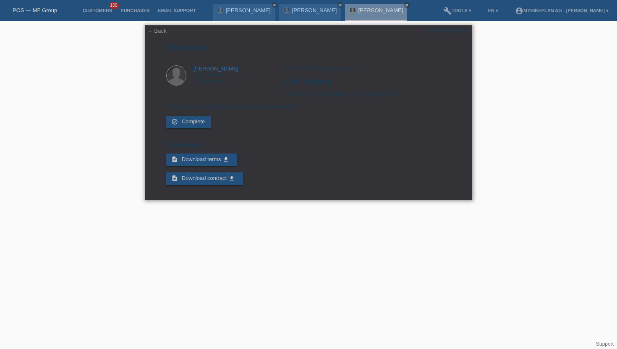
click at [438, 27] on div "← Back POSP00028420 Purchase Pascal Poggio Mont-Aubert 1530 Payerne CHF 13'000.…" at bounding box center [308, 112] width 327 height 175
click at [439, 31] on div "POSP00028420" at bounding box center [449, 31] width 39 height 6
copy div "POSP00028420"
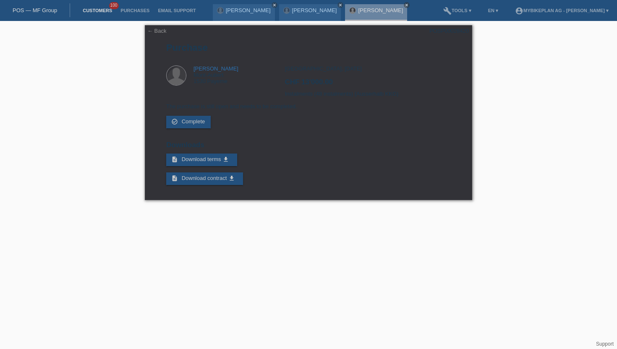
click at [87, 12] on link "Customers" at bounding box center [98, 10] width 38 height 5
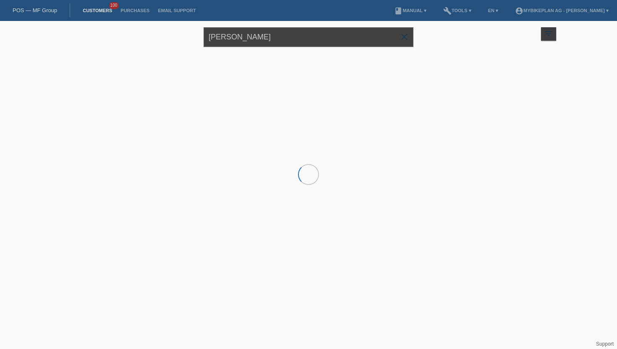
click at [243, 32] on input "[PERSON_NAME]" at bounding box center [309, 37] width 210 height 20
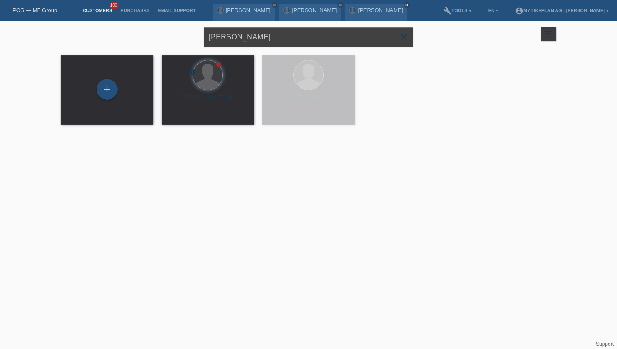
click at [243, 32] on input "[PERSON_NAME]" at bounding box center [309, 37] width 210 height 20
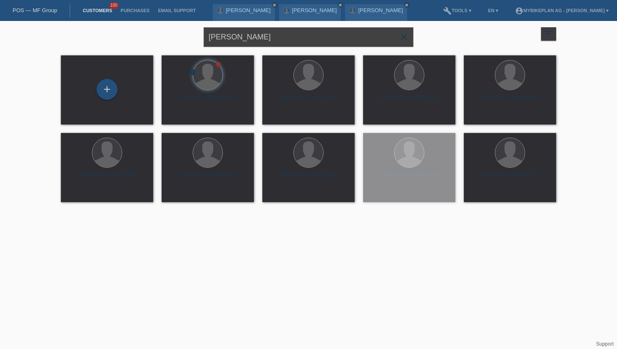
click at [243, 32] on input "[PERSON_NAME]" at bounding box center [309, 37] width 210 height 20
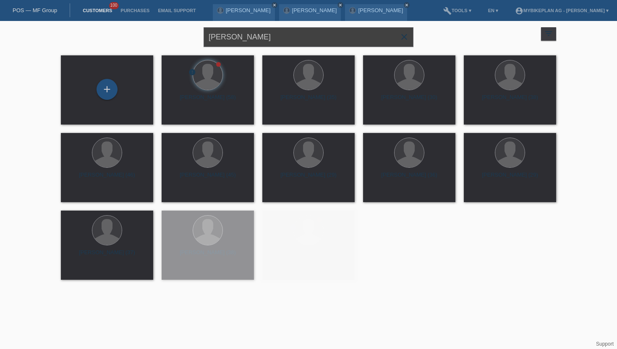
click at [243, 32] on input "[PERSON_NAME]" at bounding box center [309, 37] width 210 height 20
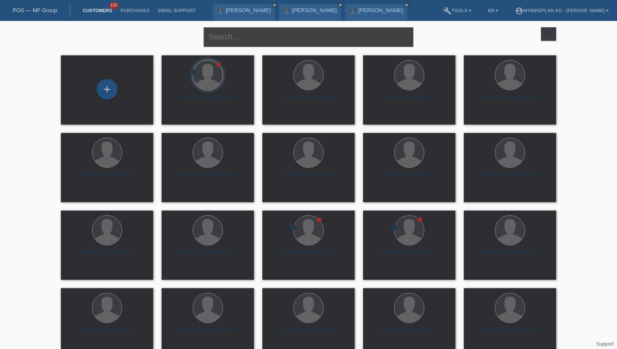
paste input "Mariana Faria da Silva"
type input "Mariana Faria da Silva"
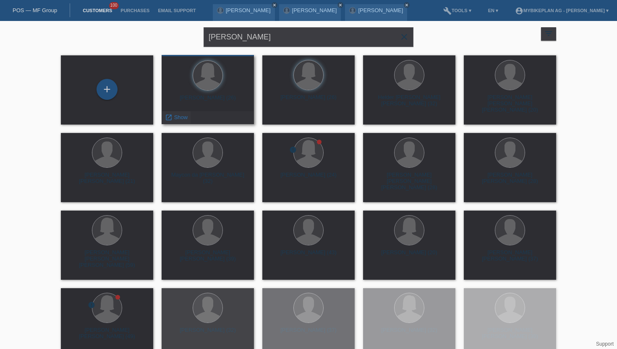
click at [185, 118] on span "Show" at bounding box center [181, 117] width 14 height 6
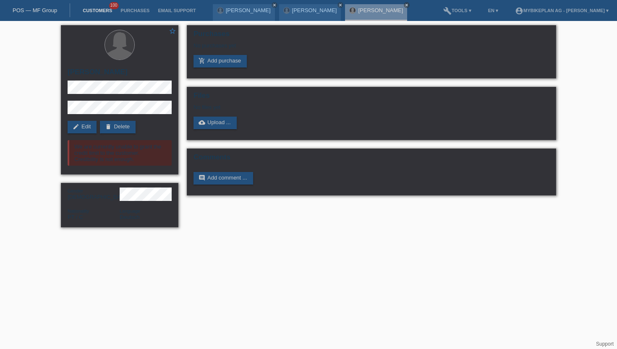
click at [99, 12] on link "Customers" at bounding box center [98, 10] width 38 height 5
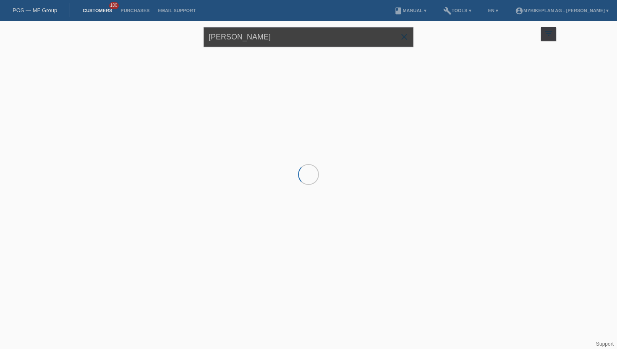
click at [249, 34] on input "Mariana Faria da Silva" at bounding box center [309, 37] width 210 height 20
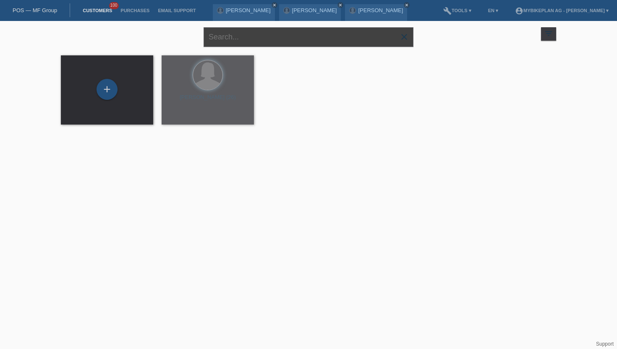
paste input "[PERSON_NAME]"
type input "[PERSON_NAME]"
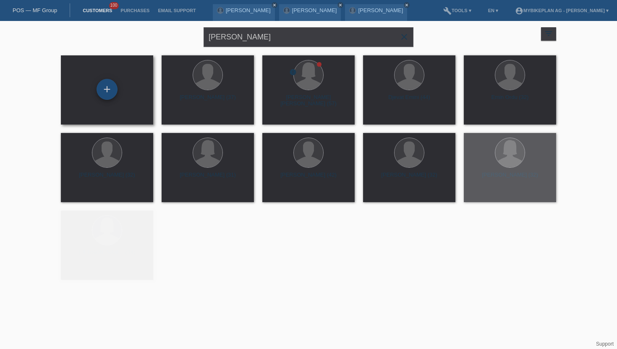
click at [100, 95] on div "+" at bounding box center [107, 89] width 21 height 21
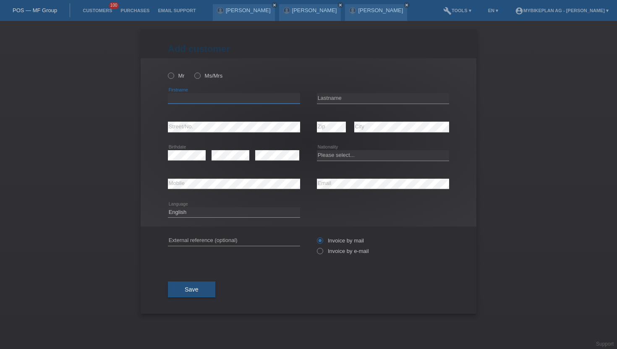
click at [178, 94] on input "text" at bounding box center [234, 98] width 132 height 10
paste input "[PERSON_NAME]"
click at [194, 100] on input "[PERSON_NAME]" at bounding box center [234, 98] width 132 height 10
type input "Emin"
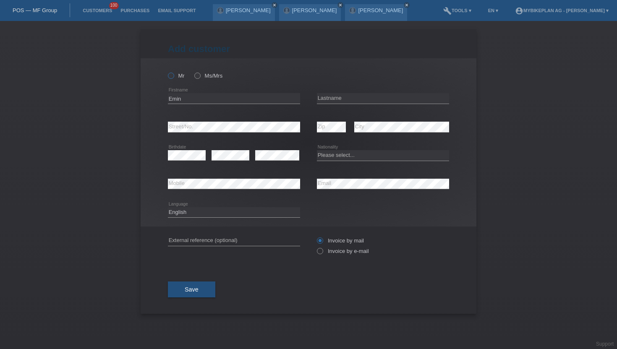
click at [167, 71] on icon at bounding box center [167, 71] width 0 height 0
click at [172, 73] on input "Mr" at bounding box center [170, 75] width 5 height 5
radio input "true"
click at [329, 99] on input "text" at bounding box center [383, 98] width 132 height 10
paste input "Malic"
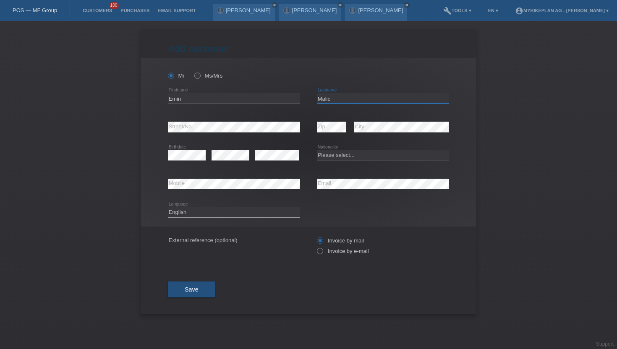
type input "Malic"
click at [316, 184] on div "error Mobile error Email" at bounding box center [308, 184] width 281 height 29
click at [316, 247] on icon at bounding box center [316, 247] width 0 height 0
click at [321, 253] on input "Invoice by e-mail" at bounding box center [319, 253] width 5 height 10
radio input "true"
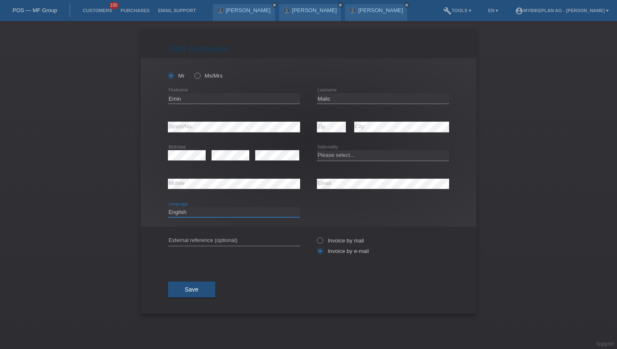
click at [198, 214] on select "Deutsch Français Italiano English" at bounding box center [234, 212] width 132 height 10
select select "de"
click at [168, 207] on select "Deutsch Français Italiano English" at bounding box center [234, 212] width 132 height 10
click at [354, 157] on select "Please select... Switzerland Austria Germany Liechtenstein ------------ Afghani…" at bounding box center [383, 155] width 132 height 10
select select "CH"
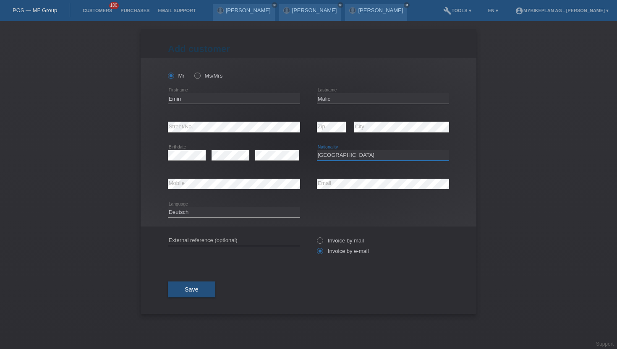
click at [317, 151] on select "Please select... Switzerland Austria Germany Liechtenstein ------------ Afghani…" at bounding box center [383, 155] width 132 height 10
click at [198, 291] on button "Save" at bounding box center [191, 290] width 47 height 16
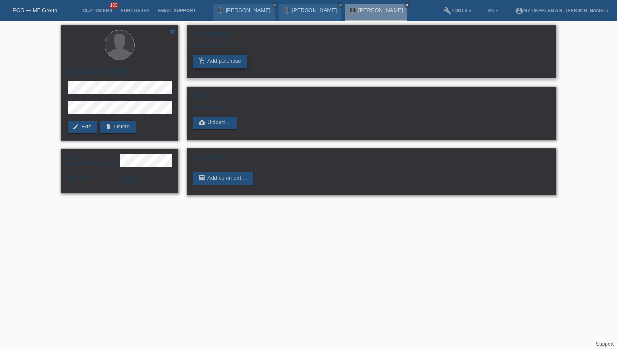
click at [204, 60] on icon "add_shopping_cart" at bounding box center [202, 61] width 7 height 7
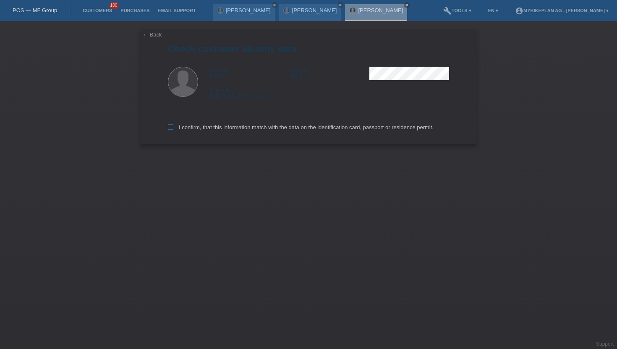
click at [173, 130] on icon at bounding box center [170, 126] width 5 height 5
click at [173, 130] on input "I confirm, that this information match with the data on the identification card…" at bounding box center [170, 126] width 5 height 5
checkbox input "true"
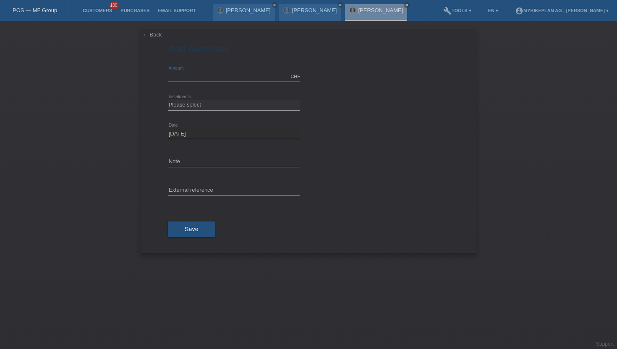
click at [192, 79] on input "text" at bounding box center [234, 76] width 132 height 10
type input "15000.00"
click at [197, 105] on select "Please select 6 instalments 12 instalments 18 instalments 24 instalments 36 ins…" at bounding box center [234, 105] width 132 height 10
select select "488"
click at [168, 100] on select "Please select 6 instalments 12 instalments 18 instalments 24 instalments 36 ins…" at bounding box center [234, 105] width 132 height 10
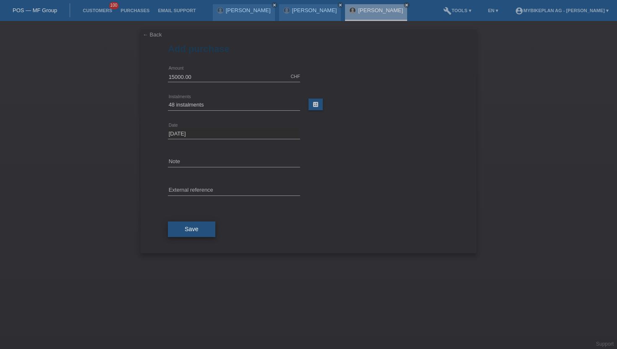
click at [194, 230] on span "Save" at bounding box center [192, 229] width 14 height 7
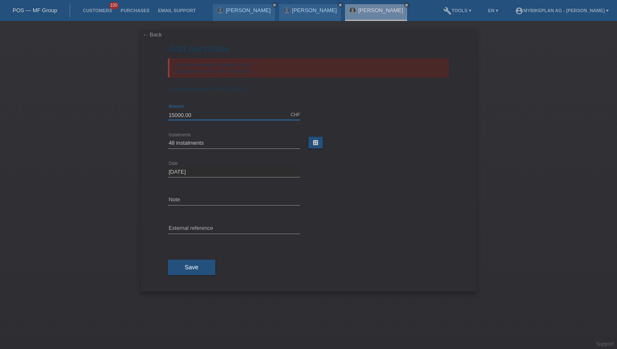
click at [204, 116] on input "15000.00" at bounding box center [234, 115] width 132 height 10
type input "10500.00"
click at [181, 271] on button "Save" at bounding box center [191, 268] width 47 height 16
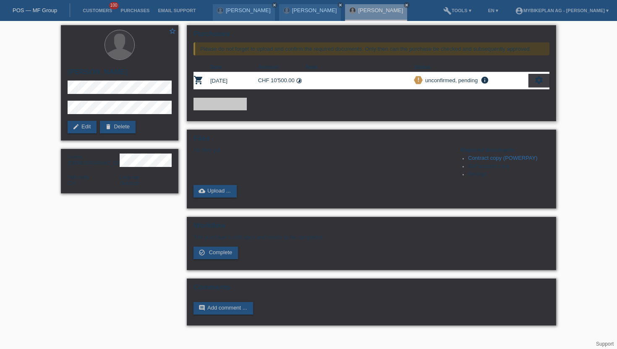
click at [534, 84] on div "settings" at bounding box center [539, 80] width 21 height 13
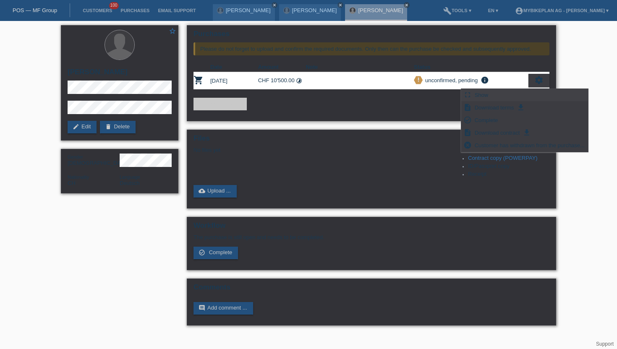
click at [498, 97] on div "fullscreen Show" at bounding box center [524, 95] width 127 height 13
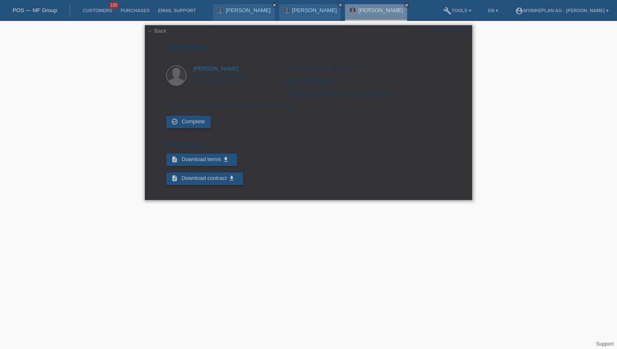
click at [447, 28] on div "POSP00028421" at bounding box center [449, 31] width 39 height 6
copy div "POSP00028421"
click at [292, 13] on link "[PERSON_NAME]" at bounding box center [314, 10] width 45 height 6
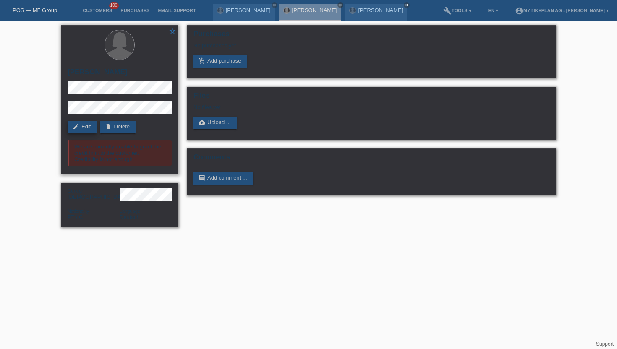
click at [84, 124] on link "edit Edit" at bounding box center [82, 127] width 29 height 13
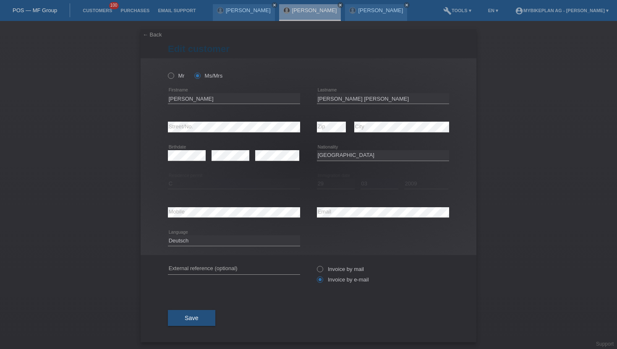
select select "PT"
select select "C"
select select "29"
select select "03"
select select "2009"
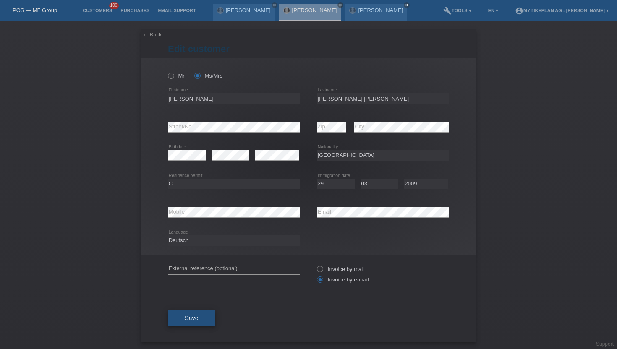
click at [189, 325] on button "Save" at bounding box center [191, 318] width 47 height 16
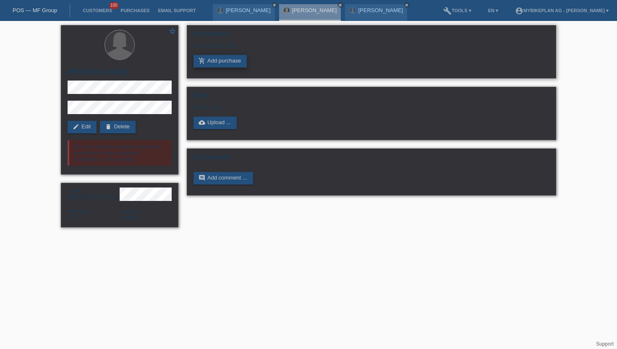
click at [213, 63] on link "add_shopping_cart Add purchase" at bounding box center [220, 61] width 53 height 13
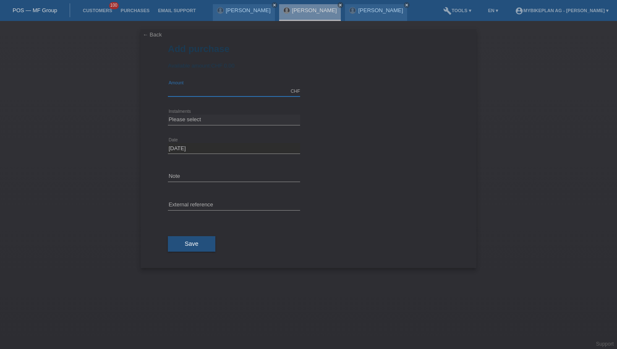
click at [194, 93] on input "text" at bounding box center [234, 91] width 132 height 10
type input "15000.00"
click at [191, 120] on select "Please select 6 instalments 12 instalments 18 instalments 24 instalments 36 ins…" at bounding box center [234, 120] width 132 height 10
click at [168, 115] on select "Please select 6 instalments 12 instalments 18 instalments 24 instalments 36 ins…" at bounding box center [234, 120] width 132 height 10
click at [204, 120] on select "Please select 6 instalments 12 instalments 18 instalments 24 instalments 36 ins…" at bounding box center [234, 120] width 132 height 10
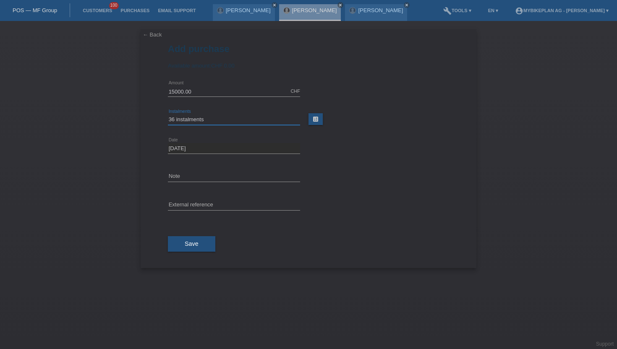
select select "488"
click at [168, 115] on select "Please select 6 instalments 12 instalments 18 instalments 24 instalments 36 ins…" at bounding box center [234, 120] width 132 height 10
click at [188, 244] on span "Save" at bounding box center [192, 244] width 14 height 7
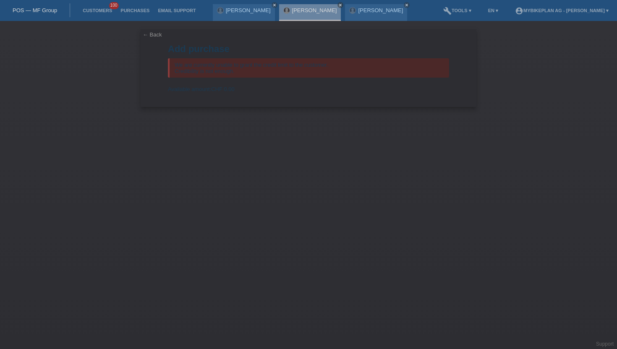
click at [146, 37] on link "← Back" at bounding box center [152, 34] width 19 height 6
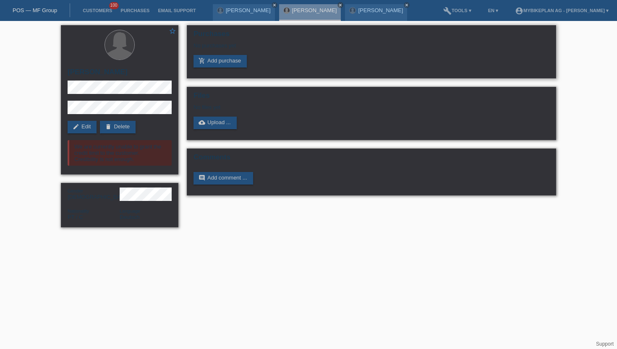
click at [406, 71] on div "Purchases No purchases yet add_shopping_cart Add purchase" at bounding box center [371, 51] width 369 height 53
click at [373, 14] on div "[PERSON_NAME] close" at bounding box center [376, 12] width 62 height 17
click at [358, 13] on link "[PERSON_NAME]" at bounding box center [380, 10] width 45 height 6
